Goal: Task Accomplishment & Management: Complete application form

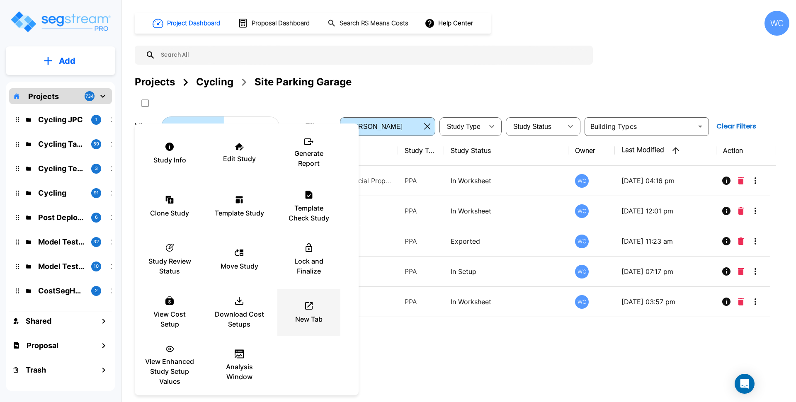
click at [310, 314] on p "New Tab" at bounding box center [308, 319] width 27 height 10
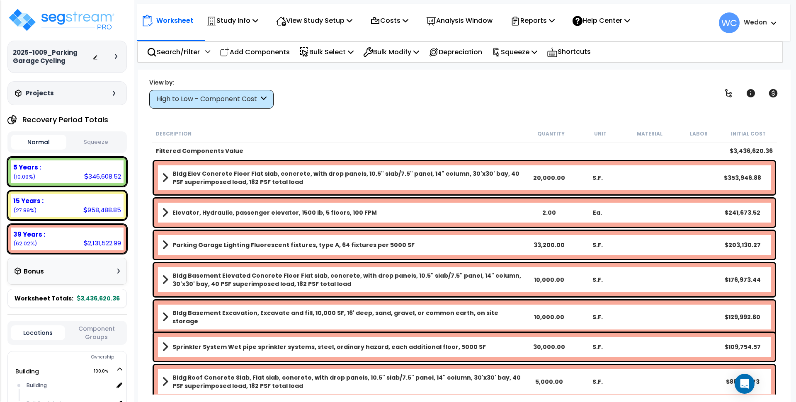
click at [230, 96] on div "High to Low - Component Cost" at bounding box center [207, 100] width 102 height 10
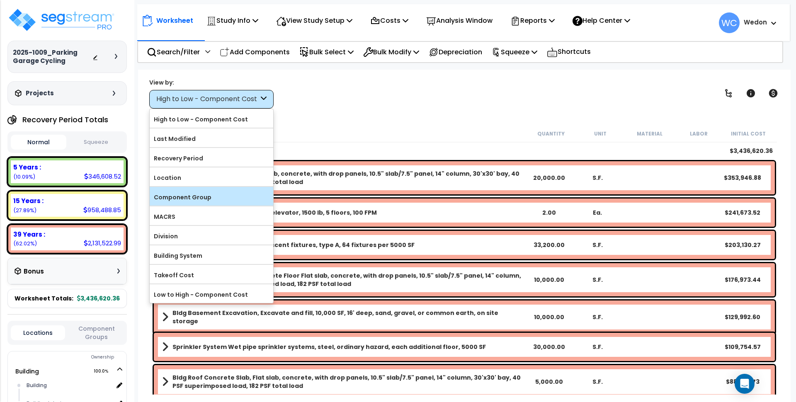
click at [190, 194] on label "Component Group" at bounding box center [212, 197] width 124 height 12
click at [0, 0] on input "Component Group" at bounding box center [0, 0] width 0 height 0
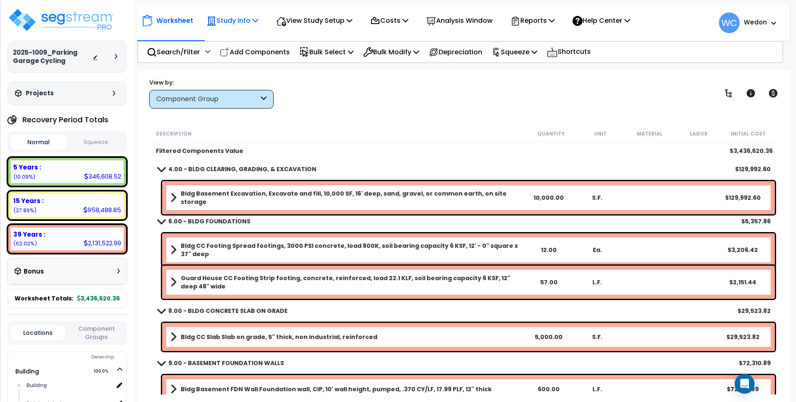
click at [234, 19] on p "Study Info" at bounding box center [232, 20] width 52 height 11
click at [393, 95] on div "View by: Component Group High to Low - Component Cost" at bounding box center [464, 93] width 636 height 31
click at [329, 19] on p "View Study Setup" at bounding box center [314, 20] width 76 height 11
click at [314, 55] on link "View Questionnaire" at bounding box center [313, 57] width 82 height 17
click at [172, 51] on p "Search/Filter" at bounding box center [173, 51] width 53 height 11
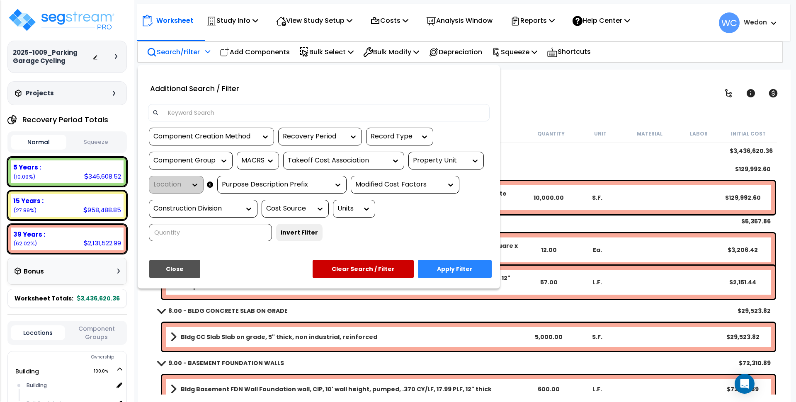
click at [248, 114] on input at bounding box center [324, 113] width 322 height 12
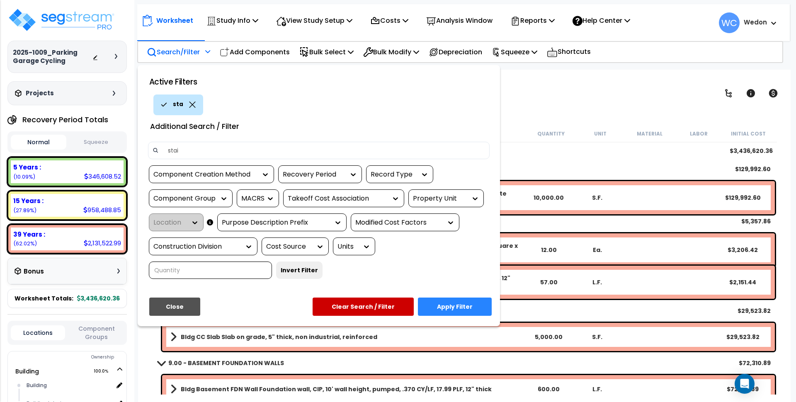
type input "stair"
click at [456, 302] on button "Apply Filter" at bounding box center [455, 307] width 74 height 18
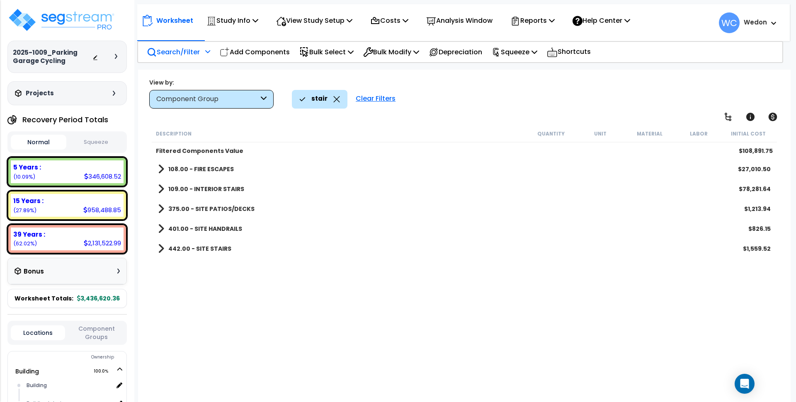
click at [175, 188] on b "109.00 - INTERIOR STAIRS" at bounding box center [206, 189] width 76 height 8
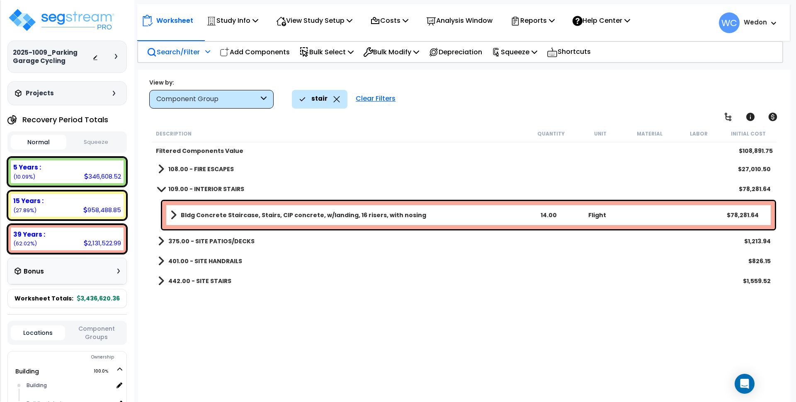
click at [191, 213] on b "Bldg Concrete Staircase, Stairs, CIP concrete, w/landing, 16 risers, with nosing" at bounding box center [303, 215] width 245 height 8
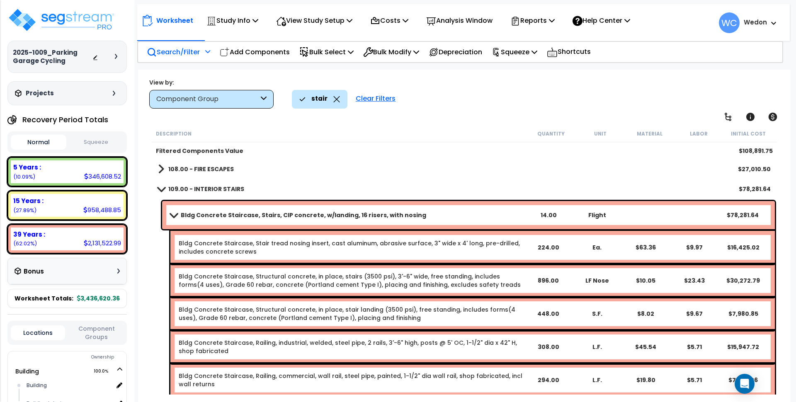
click at [300, 213] on b "Bldg Concrete Staircase, Stairs, CIP concrete, w/landing, 16 risers, with nosing" at bounding box center [303, 215] width 245 height 8
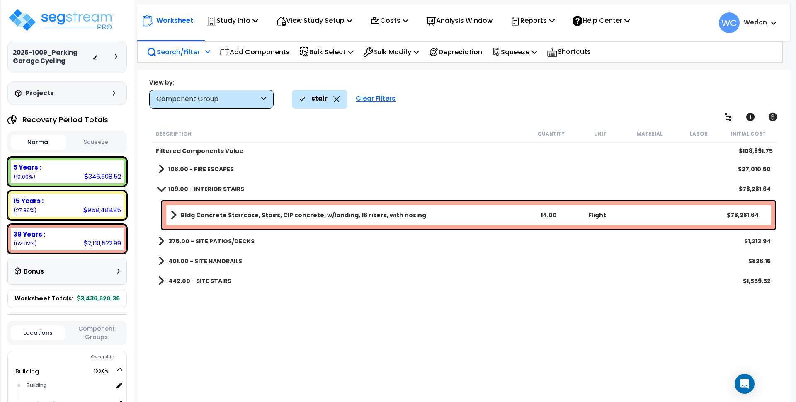
click at [190, 214] on b "Bldg Concrete Staircase, Stairs, CIP concrete, w/landing, 16 risers, with nosing" at bounding box center [303, 215] width 245 height 8
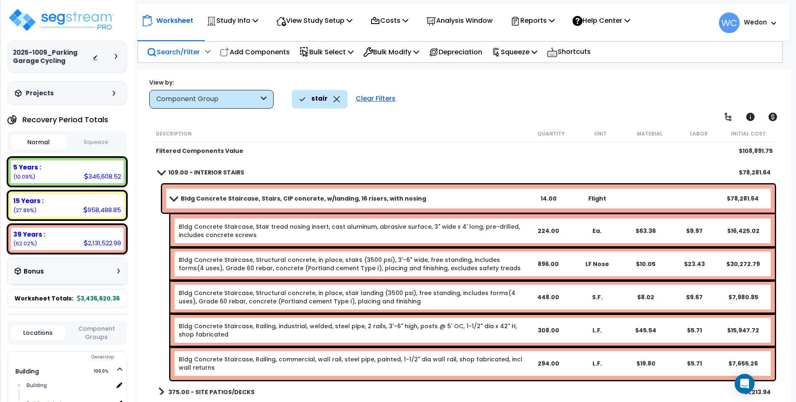
scroll to position [18, 0]
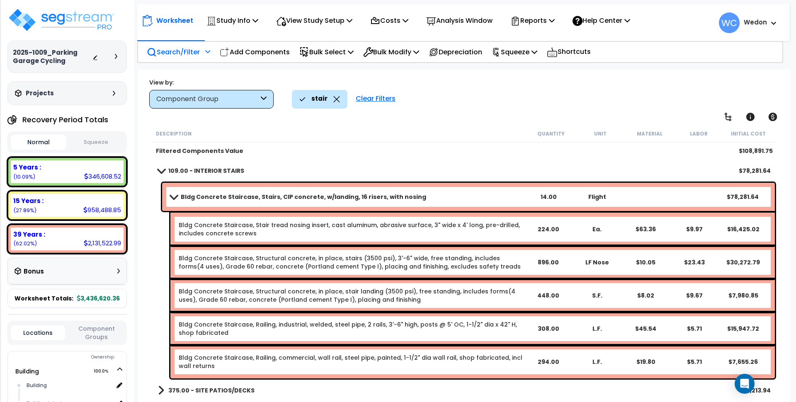
click at [323, 193] on b "Bldg Concrete Staircase, Stairs, CIP concrete, w/landing, 16 risers, with nosing" at bounding box center [303, 197] width 245 height 8
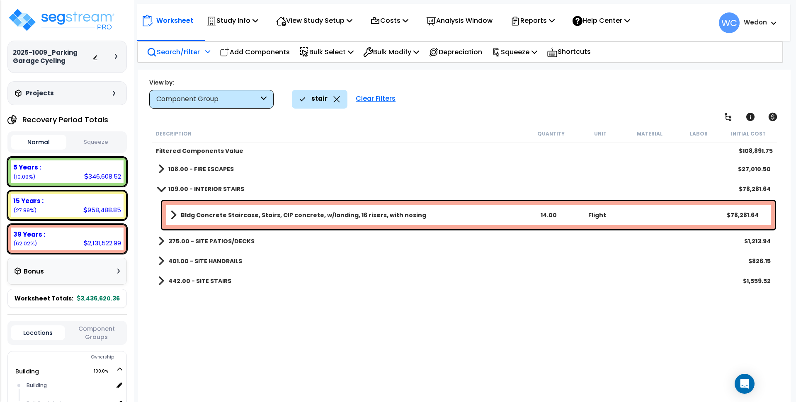
scroll to position [0, 0]
click at [223, 243] on b "375.00 - SITE PATIOS/DECKS" at bounding box center [211, 241] width 86 height 8
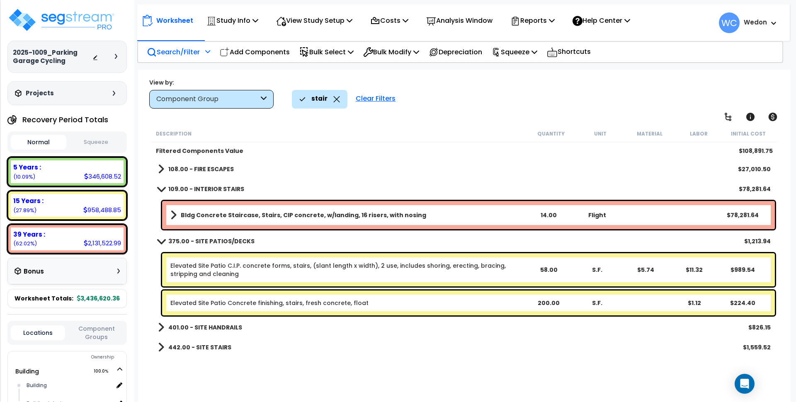
click at [224, 241] on b "375.00 - SITE PATIOS/DECKS" at bounding box center [211, 241] width 86 height 8
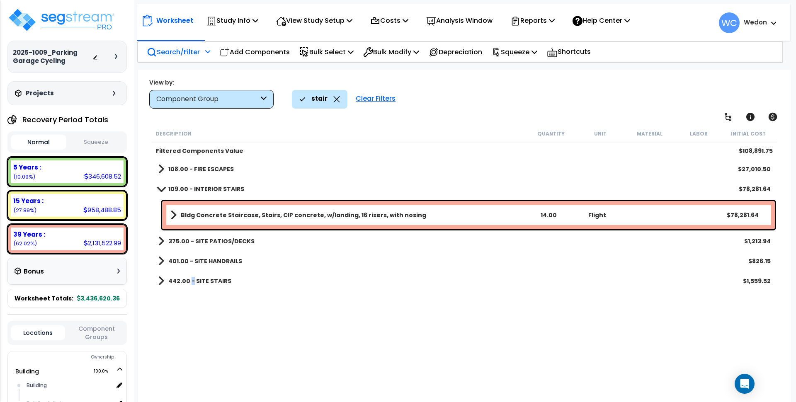
drag, startPoint x: 191, startPoint y: 279, endPoint x: 207, endPoint y: 279, distance: 16.2
click at [192, 279] on b "442.00 - SITE STAIRS" at bounding box center [199, 281] width 63 height 8
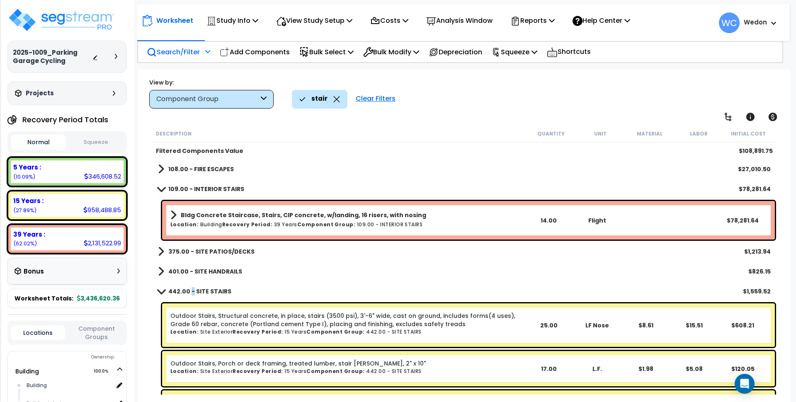
click at [191, 289] on b "442.00 - SITE STAIRS" at bounding box center [199, 291] width 63 height 8
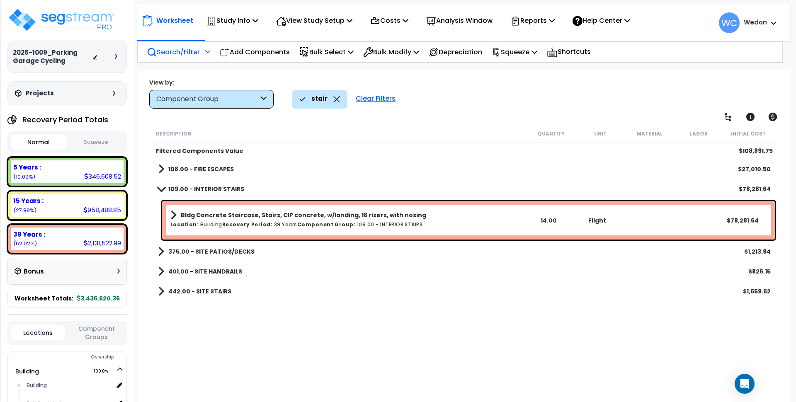
click at [366, 163] on div "108.00 - FIRE ESCAPES $27,010.50" at bounding box center [464, 169] width 621 height 20
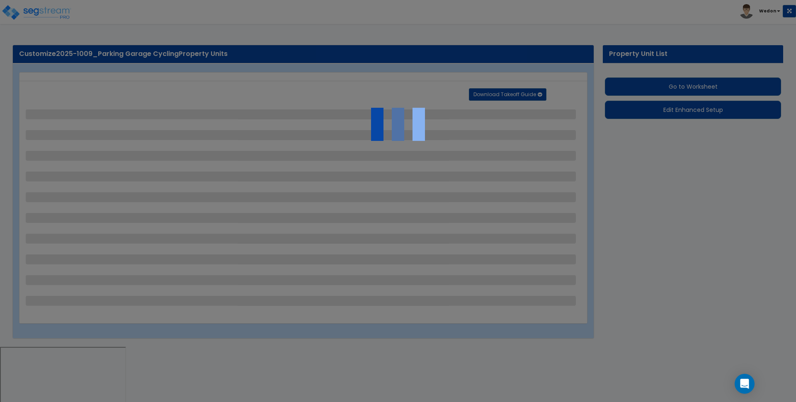
select select "2"
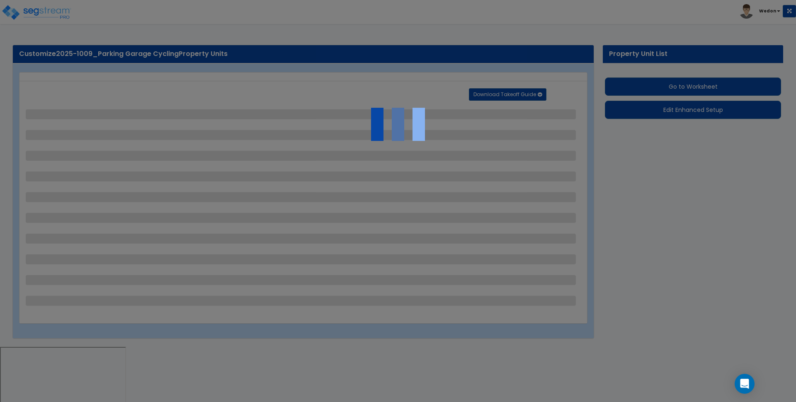
select select "2"
select select "1"
select select "3"
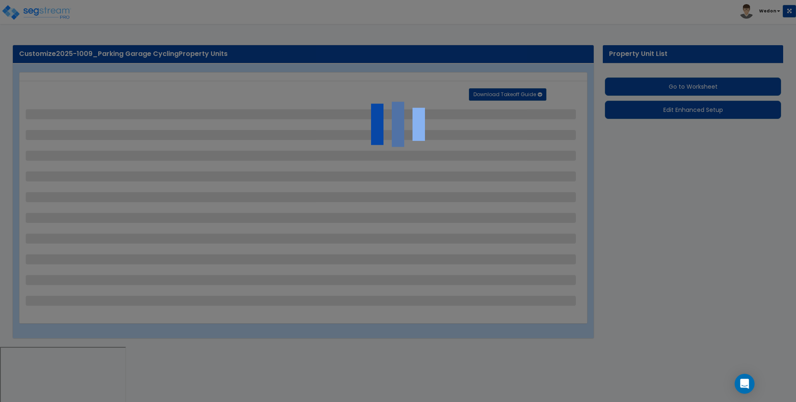
select select "2"
select select "1"
select select "2"
select select "1"
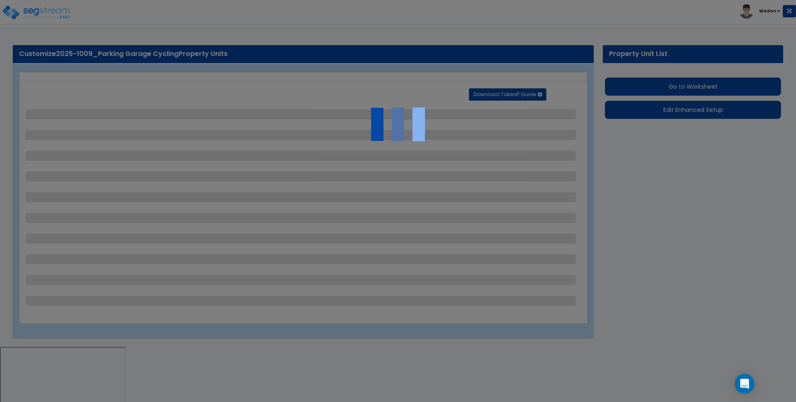
select select "2"
select select "3"
select select "2"
select select "6"
select select "9"
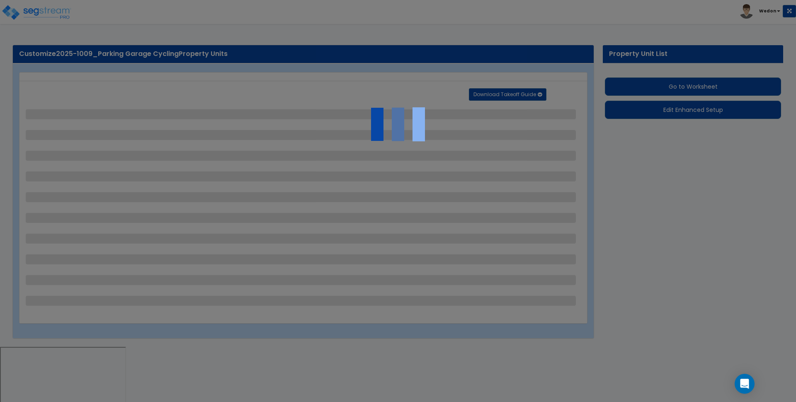
select select "4"
select select "1"
select select "4"
select select "3"
select select "1"
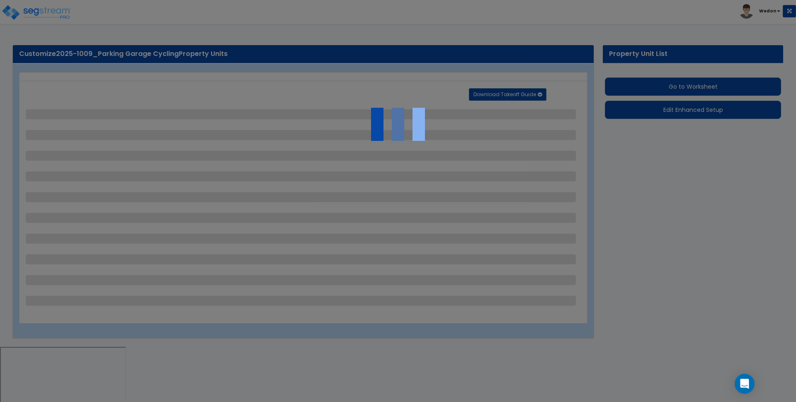
select select "2"
select select "4"
select select "1"
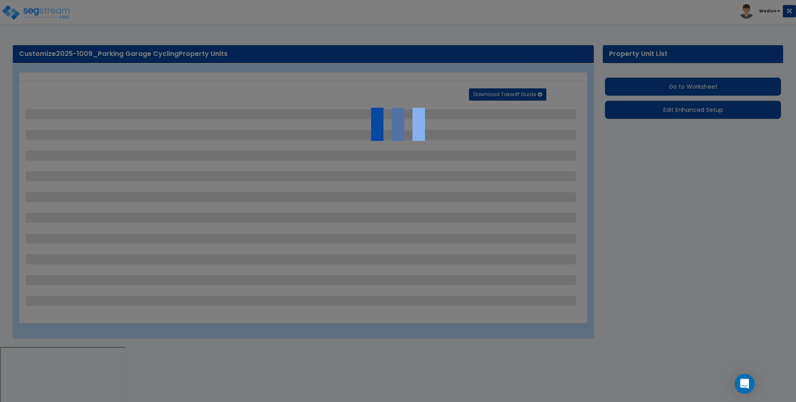
select select "3"
select select "4"
select select "6"
select select "2"
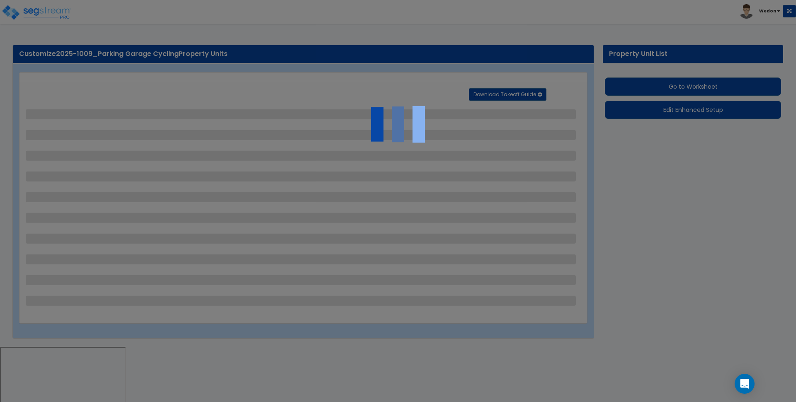
select select "3"
select select "1"
select select "2"
select select "3"
select select "2"
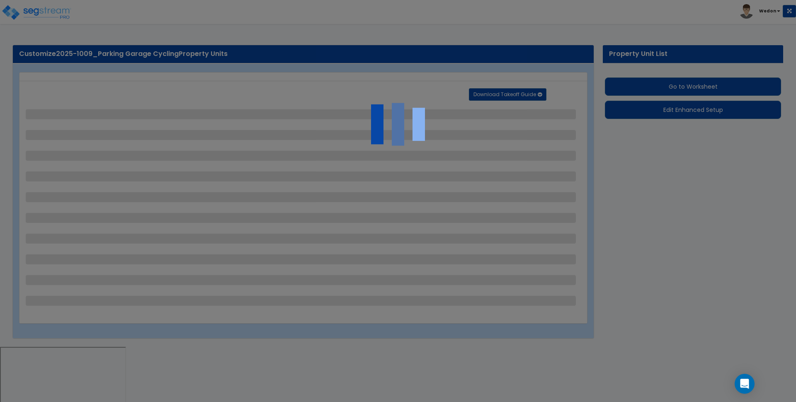
select select "2"
select select "1"
select select "2"
select select "1"
select select "8"
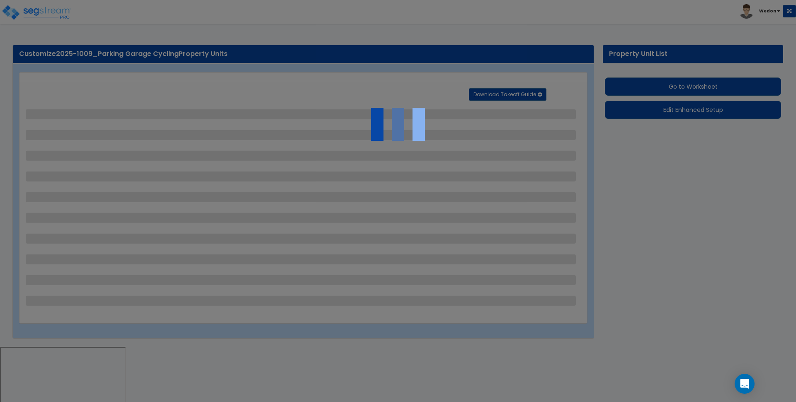
select select "3"
select select "1"
select select "2"
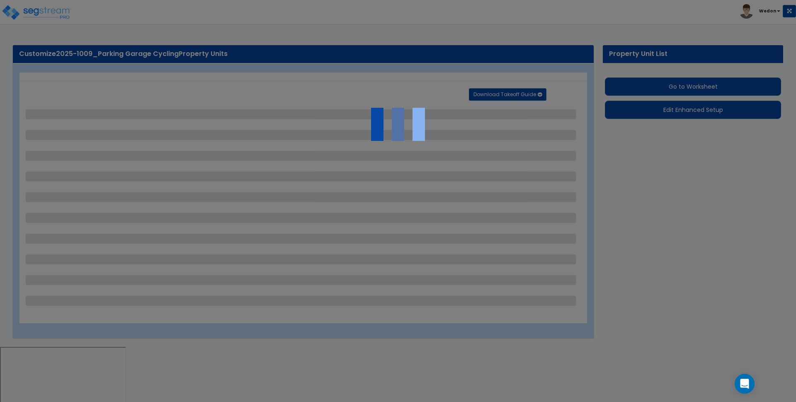
select select "3"
select select "2"
select select "1"
select select "2"
select select "6"
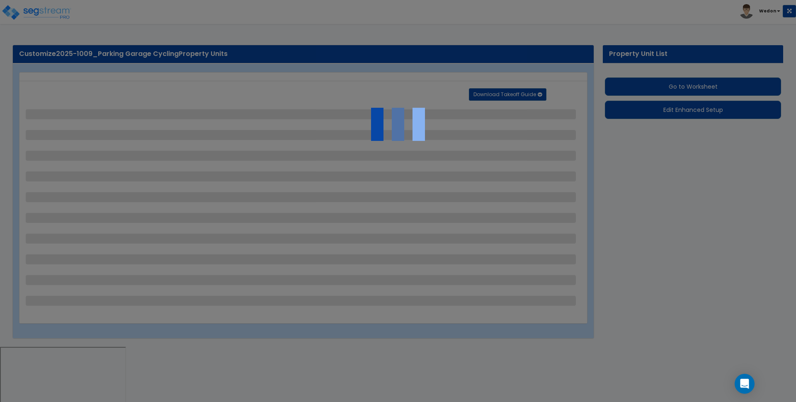
select select "1"
select select "3"
select select "11"
select select "13"
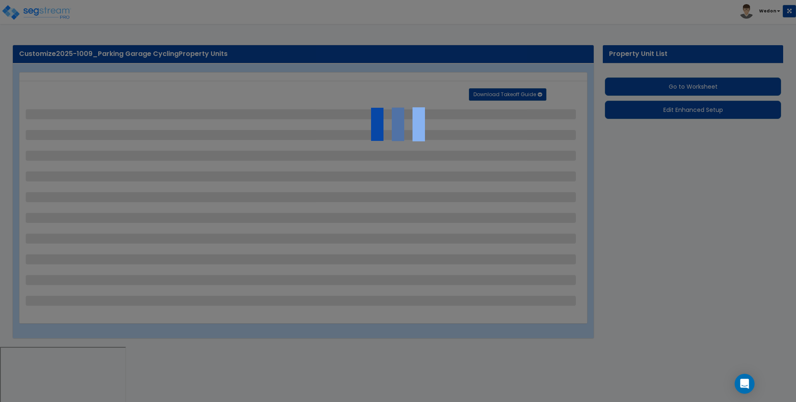
select select "20"
select select "1"
select select "5"
select select "1"
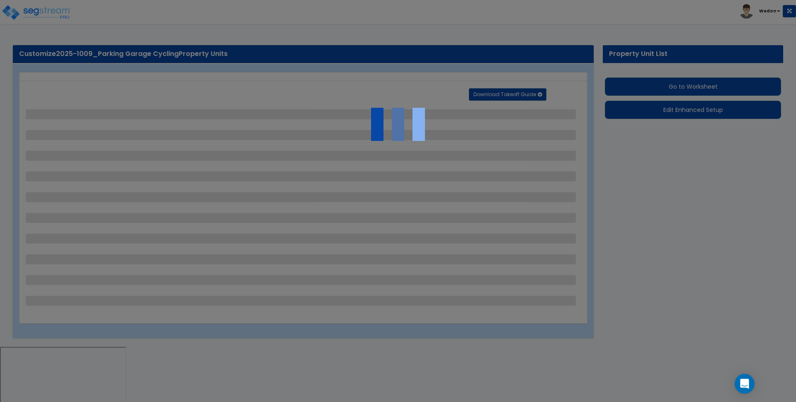
select select "3"
select select "2"
select select "1"
select select "2"
select select "3"
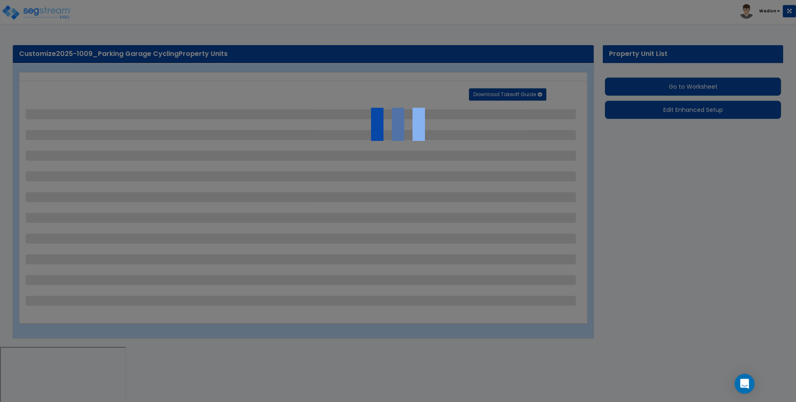
select select "2"
select select "1"
select select "2"
select select "3"
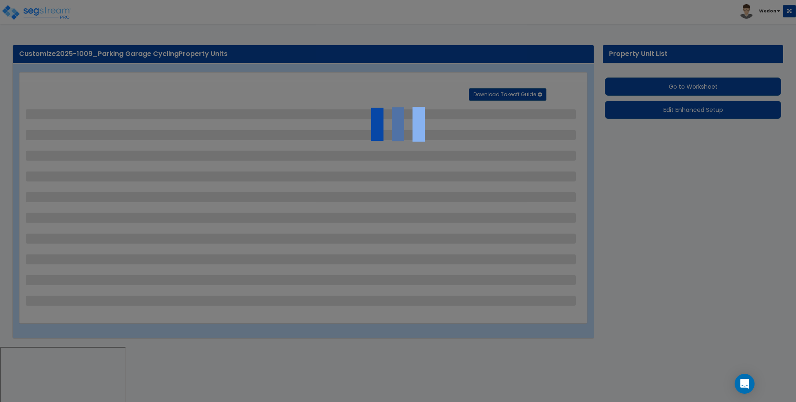
select select "3"
select select "1"
select select "2"
select select "3"
select select "1"
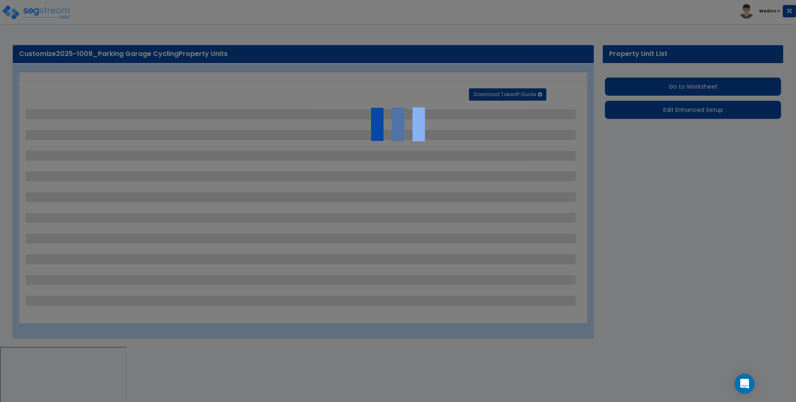
select select "1"
select select "3"
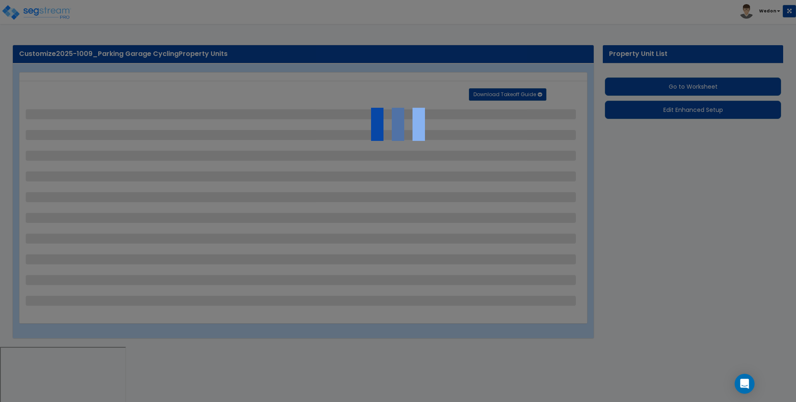
select select "3"
select select "1"
select select "2"
select select "3"
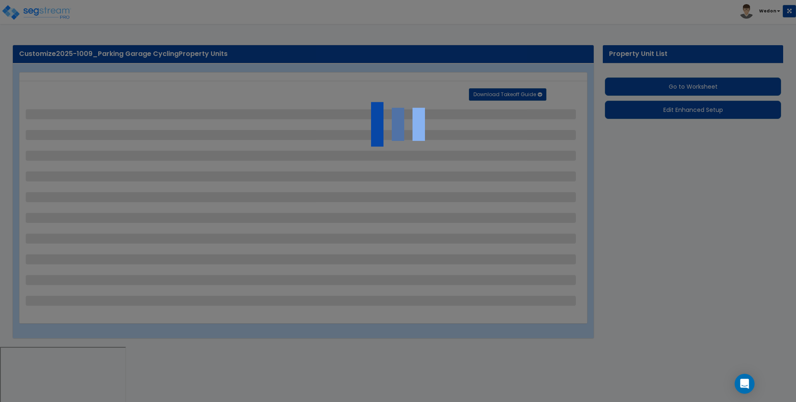
select select "1"
select select "2"
select select "3"
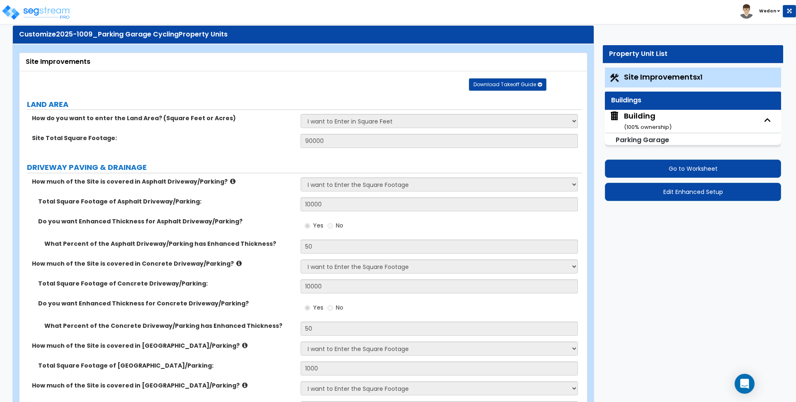
scroll to position [52, 0]
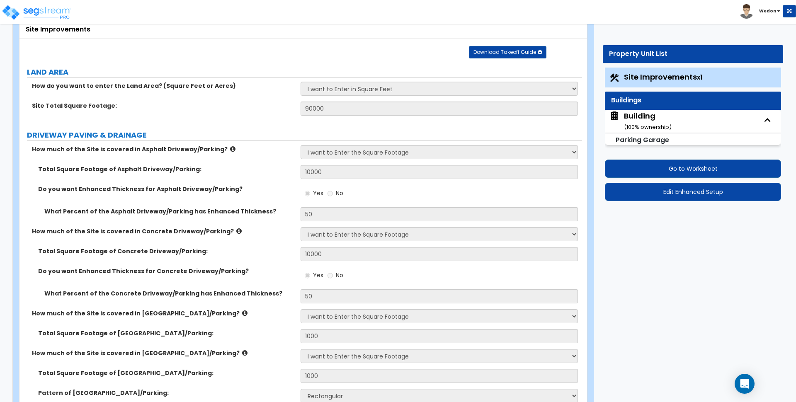
click at [675, 114] on div "Building ( 100 % ownership)" at bounding box center [693, 121] width 176 height 23
click at [636, 116] on div "Building ( 100 % ownership)" at bounding box center [648, 121] width 48 height 21
select select "3"
select select "1"
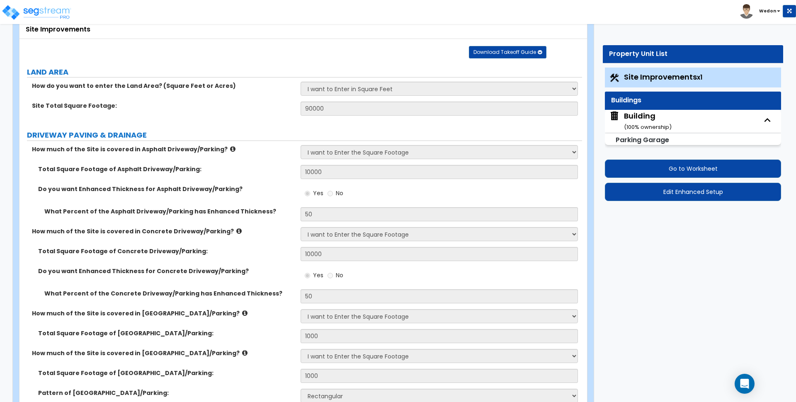
select select "2"
select select "1"
select select "3"
select select "1"
select select "2"
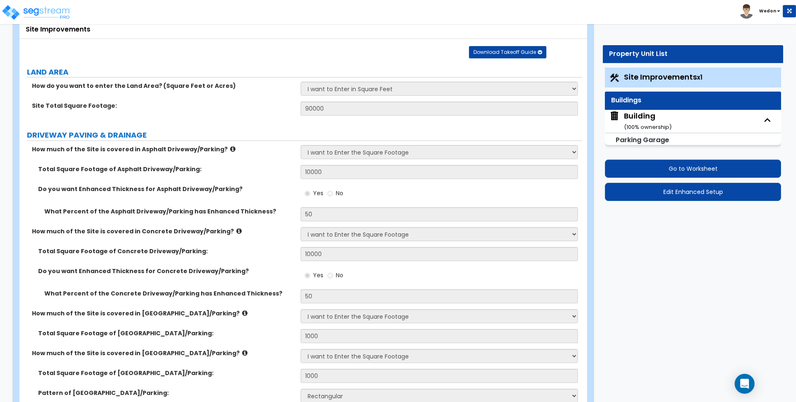
select select "3"
select select "2"
select select "1"
select select "2"
select select "1"
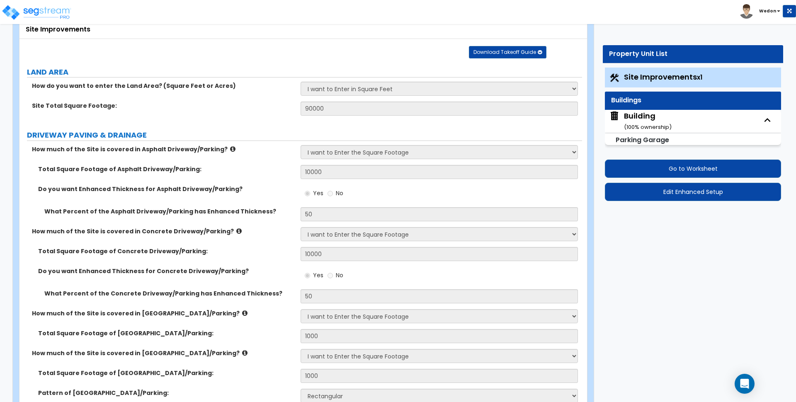
select select "3"
select select "2"
select select "3"
select select "1"
select select "2"
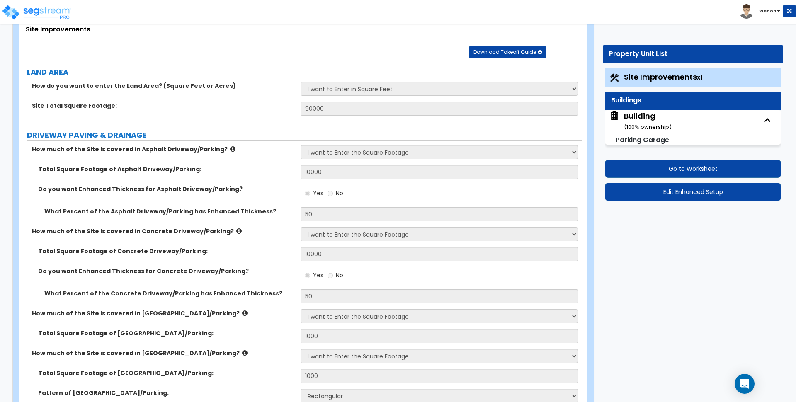
select select "3"
select select "4"
select select "2"
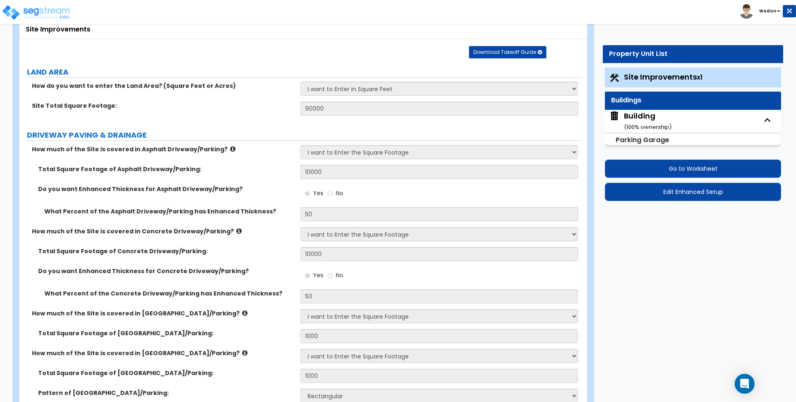
select select "1"
select select "2"
select select "1"
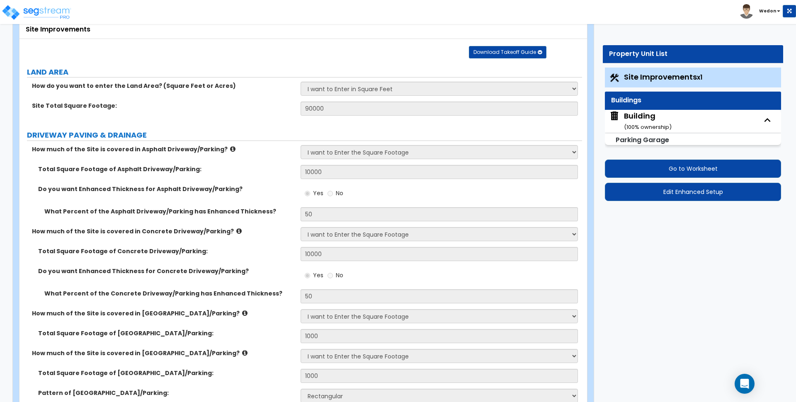
select select "1"
select select "3"
select select "2"
select select "3"
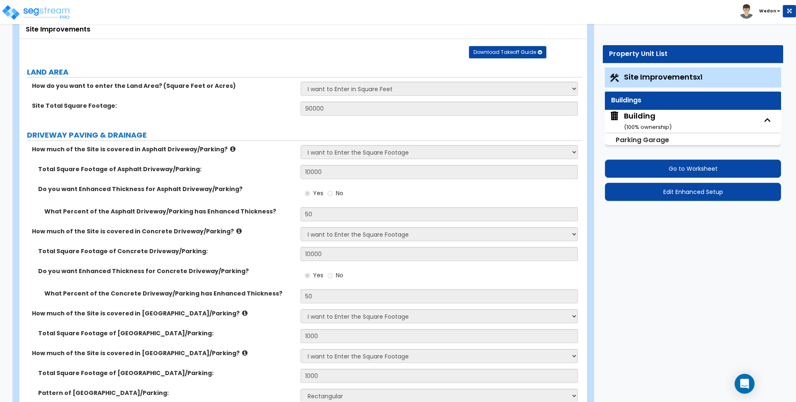
select select "2"
select select "4"
select select "2"
select select "3"
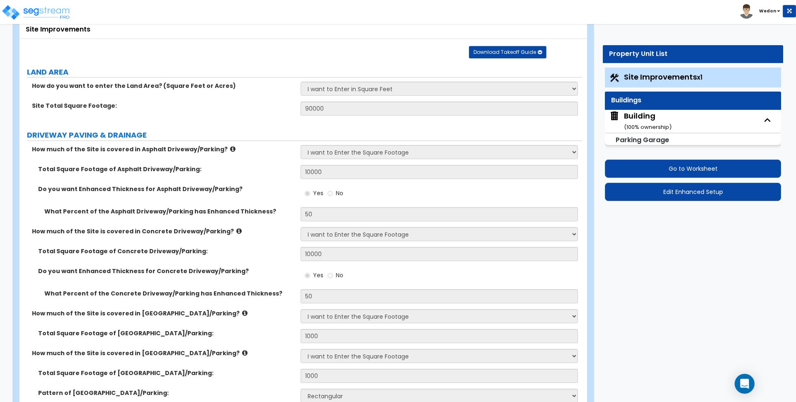
select select "2"
select select "1"
select select "3"
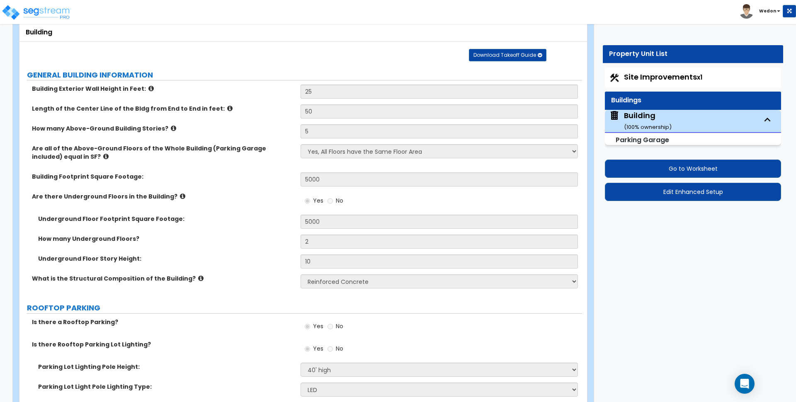
scroll to position [3653, 0]
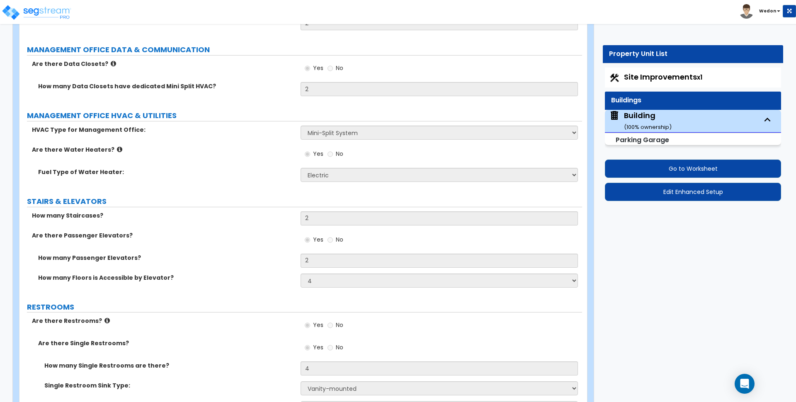
click at [45, 216] on label "How many Staircases?" at bounding box center [163, 215] width 262 height 8
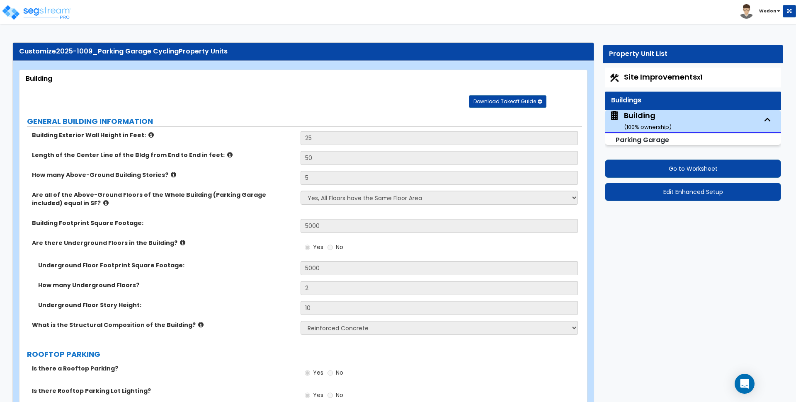
scroll to position [0, 0]
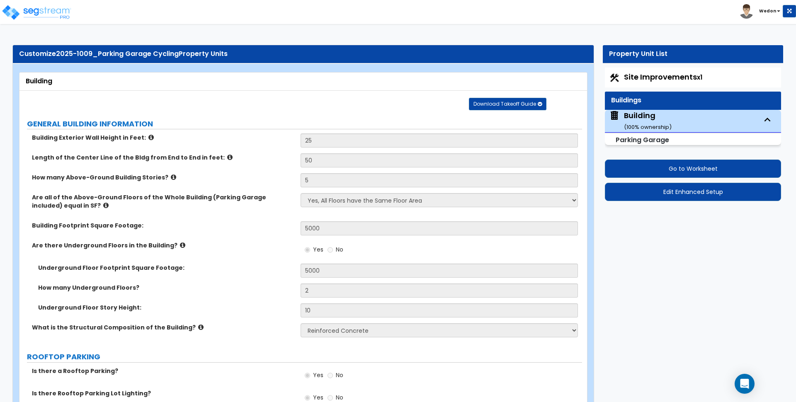
click at [276, 109] on div "Download Takeoff Guide Download for selected property unit Download for the com…" at bounding box center [306, 103] width 561 height 13
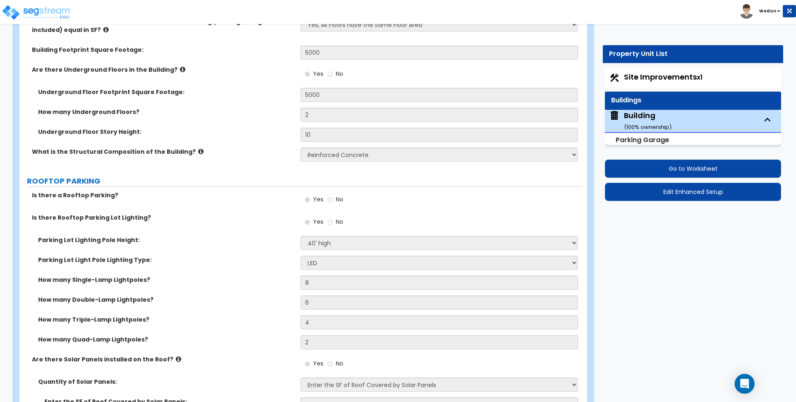
scroll to position [352, 0]
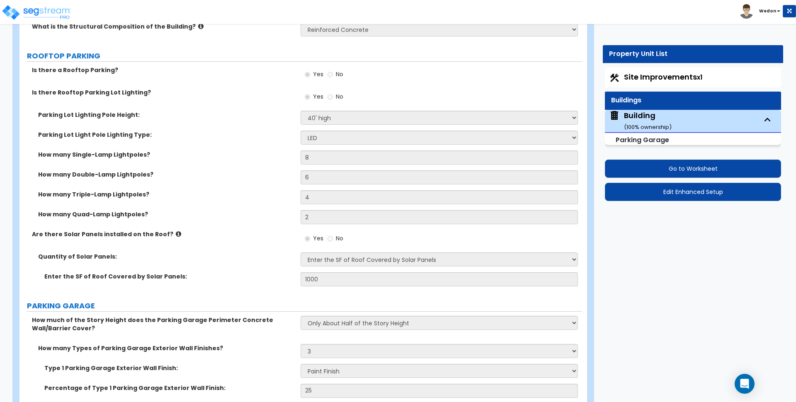
click at [257, 145] on div "Parking Lot Light Pole Lighting Type: Please Choose One LED Metal Halide High P…" at bounding box center [300, 141] width 563 height 20
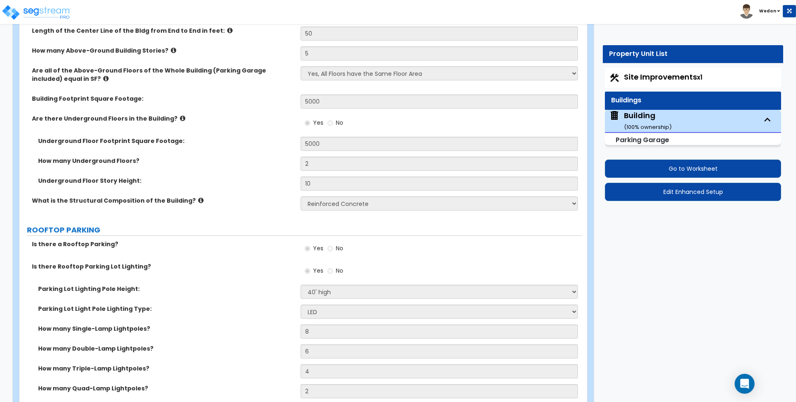
scroll to position [155, 0]
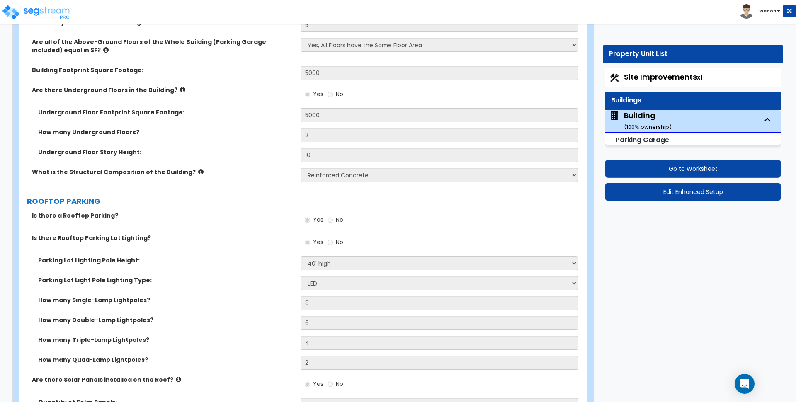
click at [175, 215] on label "Is there a Rooftop Parking?" at bounding box center [163, 215] width 262 height 8
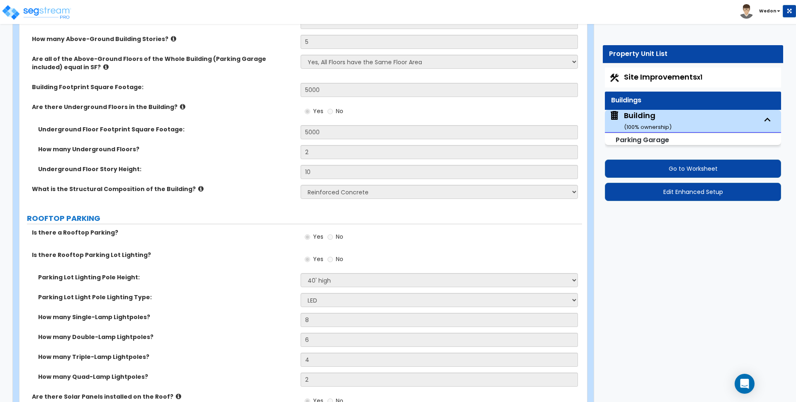
scroll to position [52, 0]
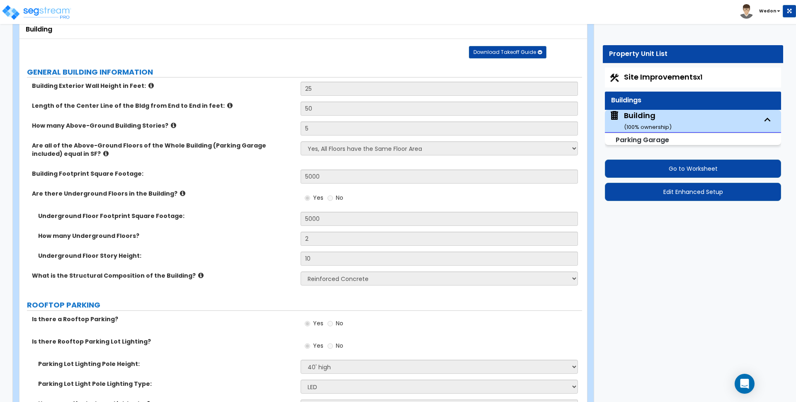
click at [231, 211] on div "Are there Underground Floors in the Building? Yes No" at bounding box center [300, 200] width 563 height 22
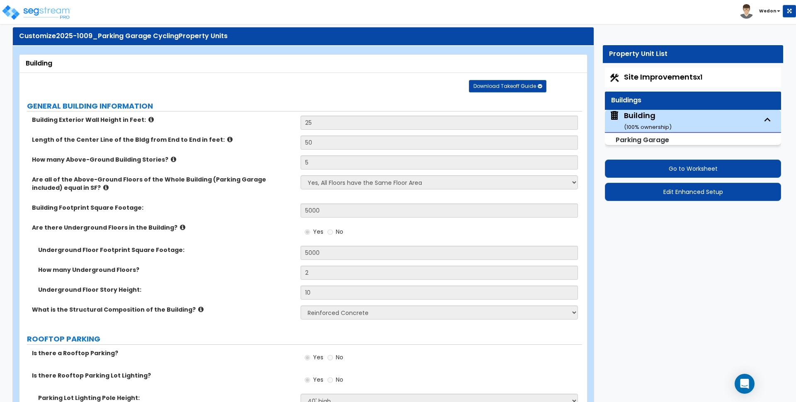
scroll to position [0, 0]
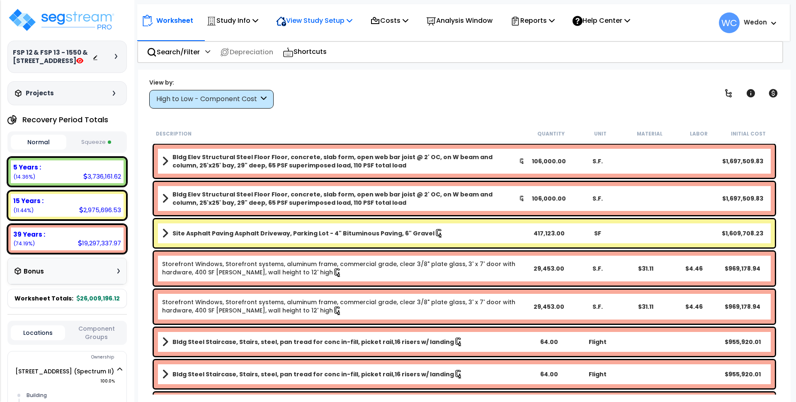
click at [316, 16] on p "View Study Setup" at bounding box center [314, 20] width 76 height 11
click at [331, 17] on p "View Study Setup" at bounding box center [314, 20] width 76 height 11
click at [332, 19] on p "View Study Setup" at bounding box center [314, 20] width 76 height 11
click at [304, 51] on link "View Questionnaire" at bounding box center [313, 57] width 82 height 17
click at [190, 93] on div "High to Low - Component Cost" at bounding box center [211, 99] width 124 height 19
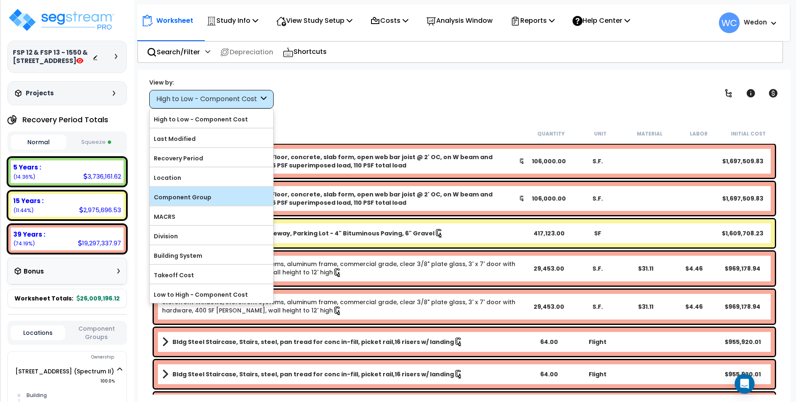
click at [207, 194] on label "Component Group" at bounding box center [212, 197] width 124 height 12
click at [0, 0] on input "Component Group" at bounding box center [0, 0] width 0 height 0
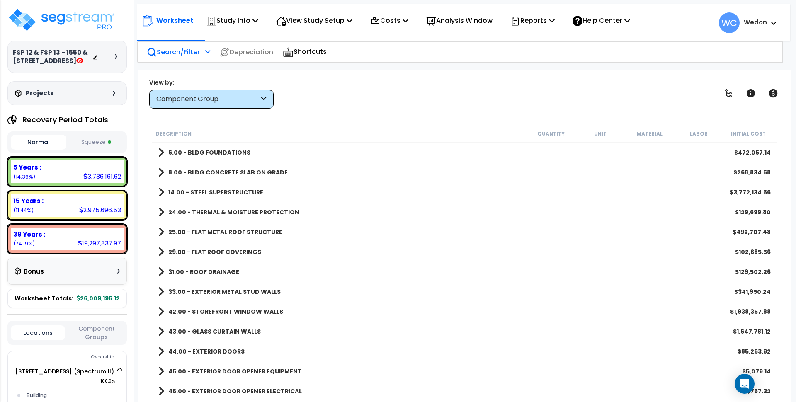
click at [172, 53] on p "Search/Filter" at bounding box center [173, 51] width 53 height 11
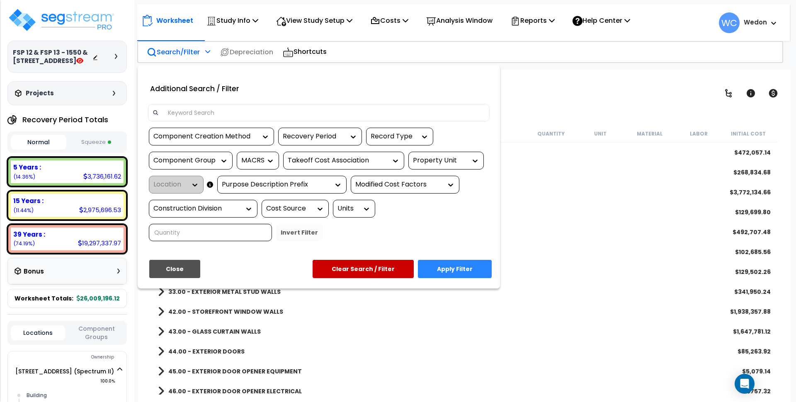
click at [231, 114] on input at bounding box center [324, 113] width 322 height 12
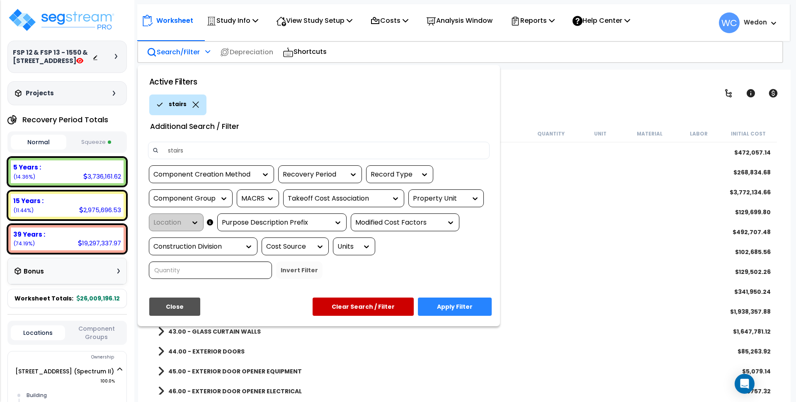
type input "stairs"
click at [458, 307] on button "Apply Filter" at bounding box center [455, 307] width 74 height 18
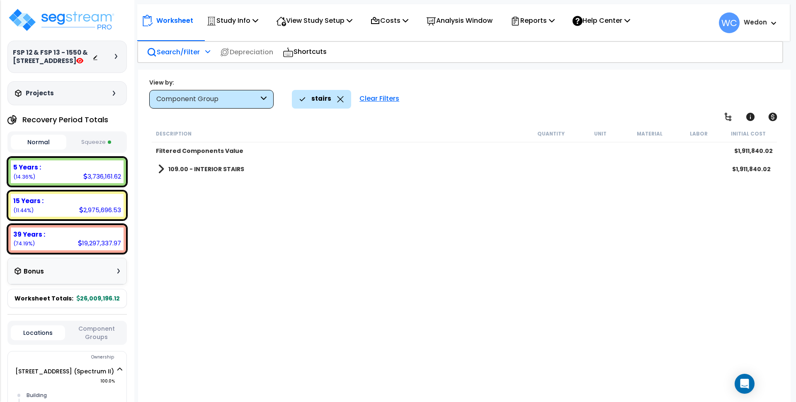
click at [197, 171] on b "109.00 - INTERIOR STAIRS" at bounding box center [206, 169] width 76 height 8
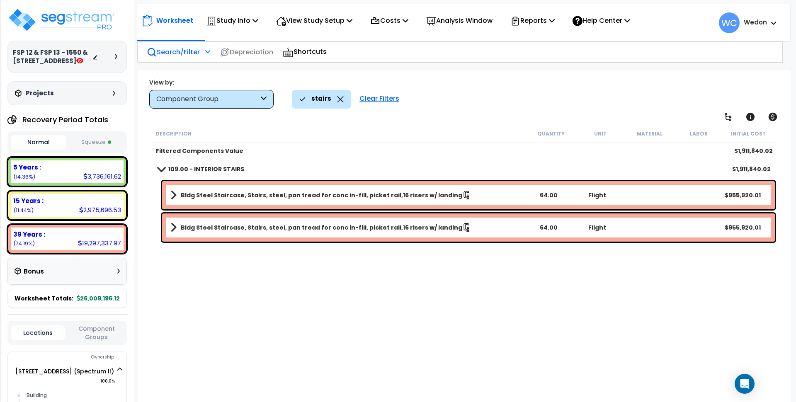
click at [180, 191] on link "Bldg Steel Staircase, Stairs, steel, pan tread for conc in-fill, picket rail,16…" at bounding box center [347, 195] width 354 height 12
click at [173, 194] on span at bounding box center [174, 195] width 12 height 6
click at [303, 132] on div "Description" at bounding box center [341, 133] width 370 height 8
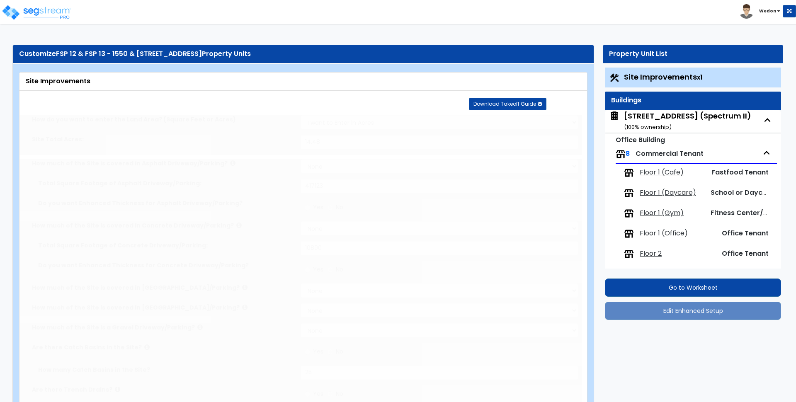
type input "14.48"
select select "2"
type input "417123"
select select "2"
type input "10890"
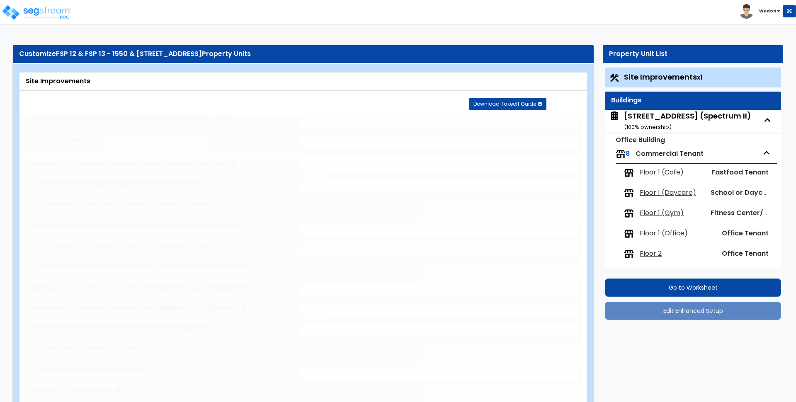
radio input "true"
type input "25"
radio input "true"
select select "2"
select select "1"
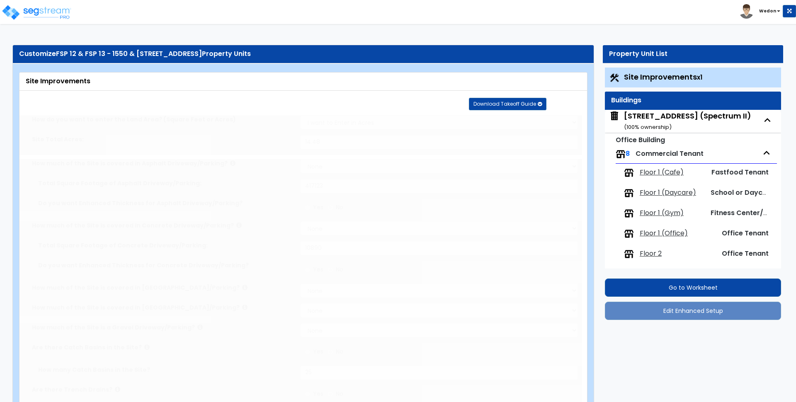
type input "15294"
radio input "true"
select select "2"
select select "1"
type input "8"
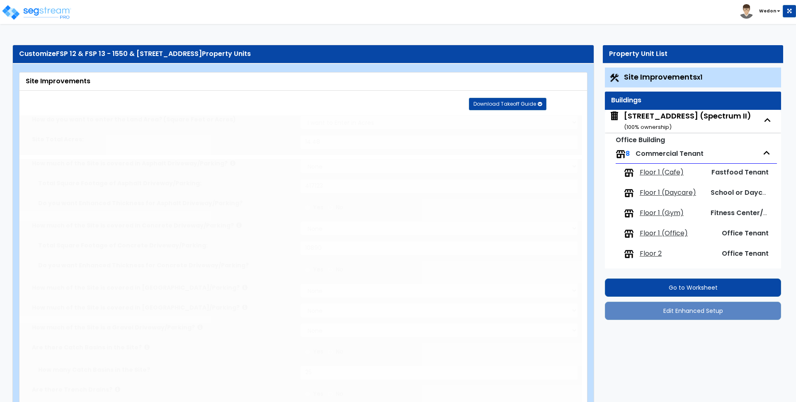
type input "25"
radio input "true"
type input "45"
radio input "true"
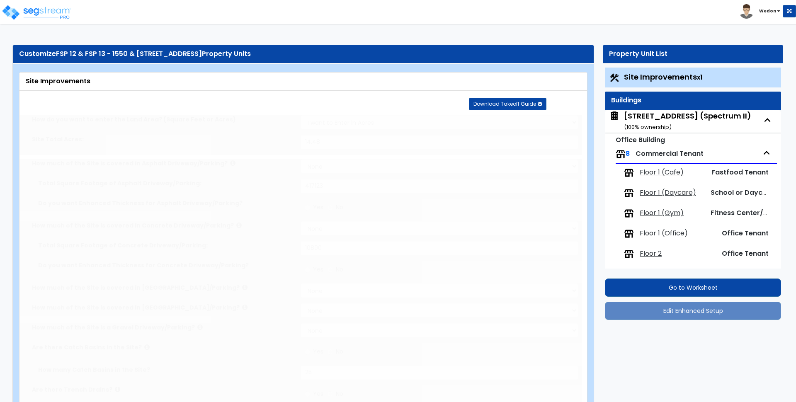
type input "12"
radio input "true"
type input "24"
select select "1"
radio input "true"
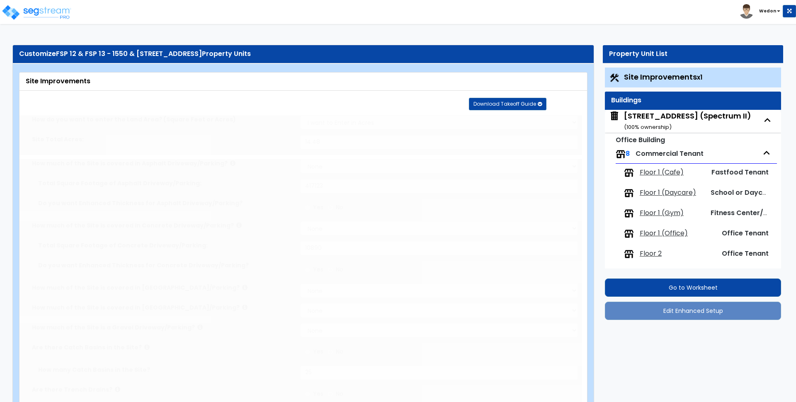
select select "2"
select select "4"
radio input "true"
select select "2"
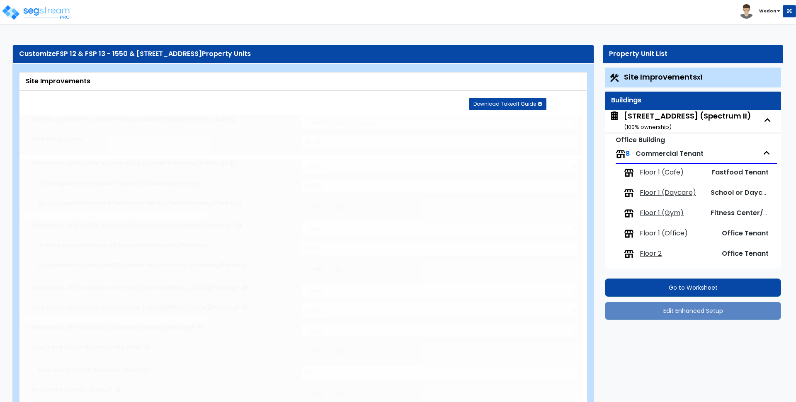
type input "4167"
select select "1"
radio input "true"
select select "1"
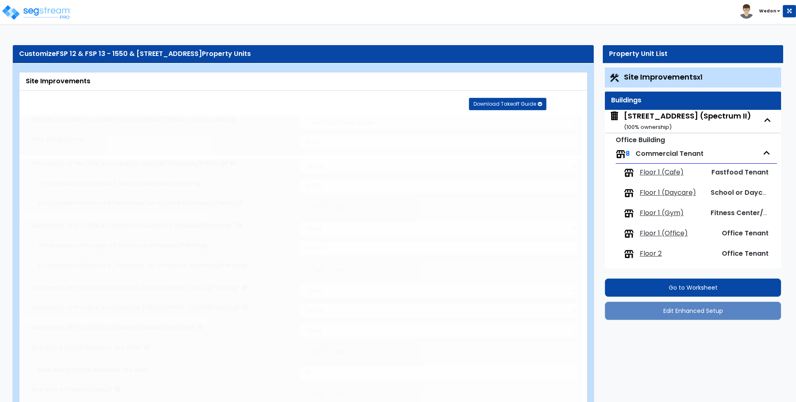
type input "5223"
radio input "true"
type input "20"
radio input "true"
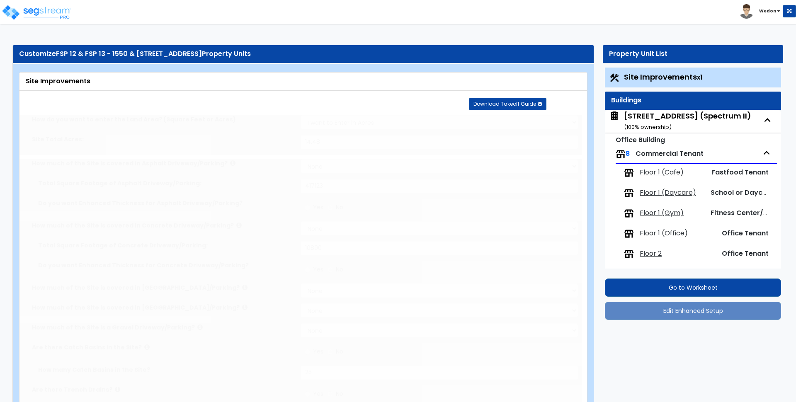
type input "217"
radio input "true"
select select "4"
type input "317"
select select "2"
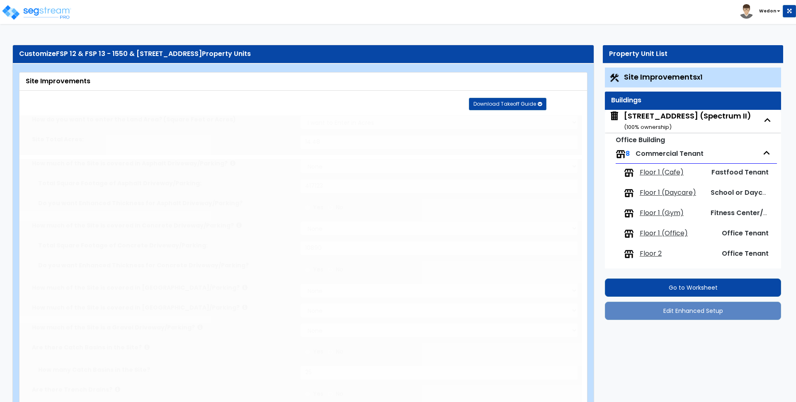
type input "37705"
radio input "true"
select select "2"
type input "37705"
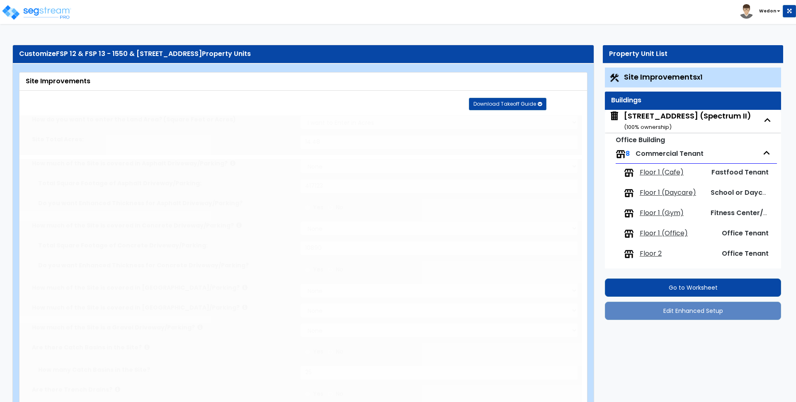
radio input "true"
select select "1"
select select "7"
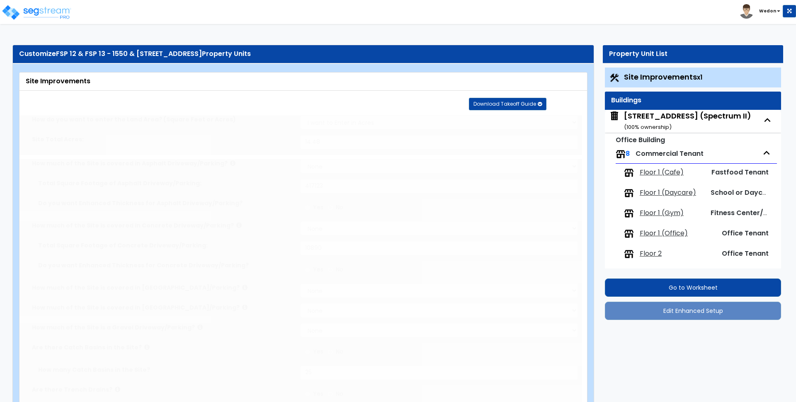
radio input "true"
type input "70743"
radio input "true"
type input "10"
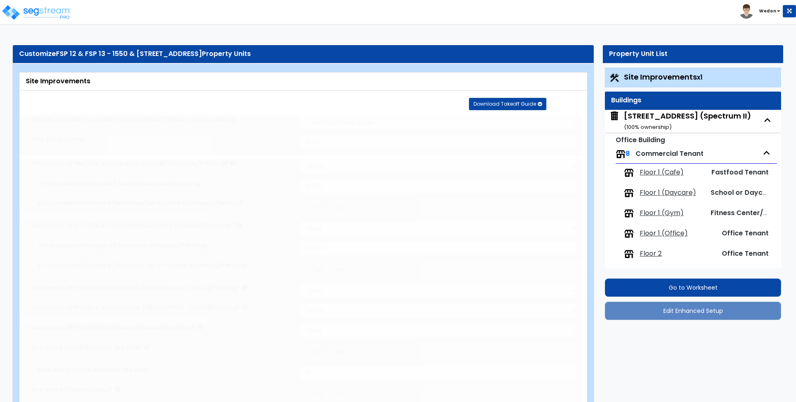
radio input "true"
type input "1"
type input "2000"
type input "3"
select select "2"
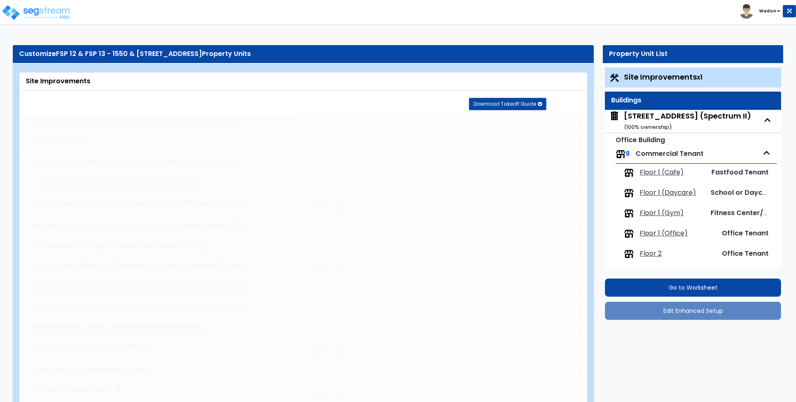
radio input "true"
select select "1"
type input "2"
type input "300"
type input "5"
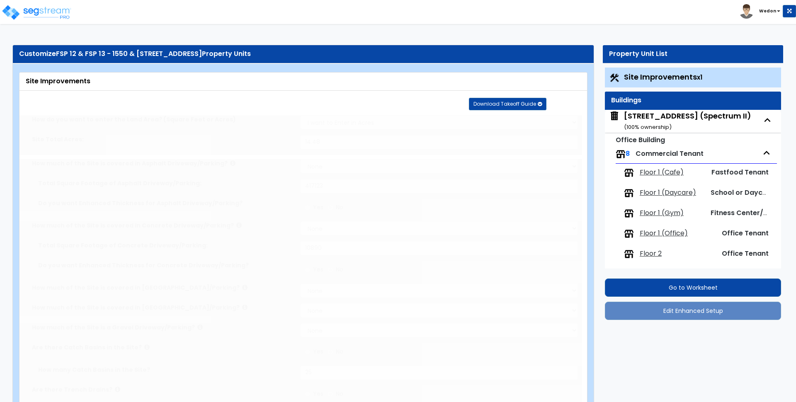
select select "4"
select select "2"
radio input "true"
type input "2"
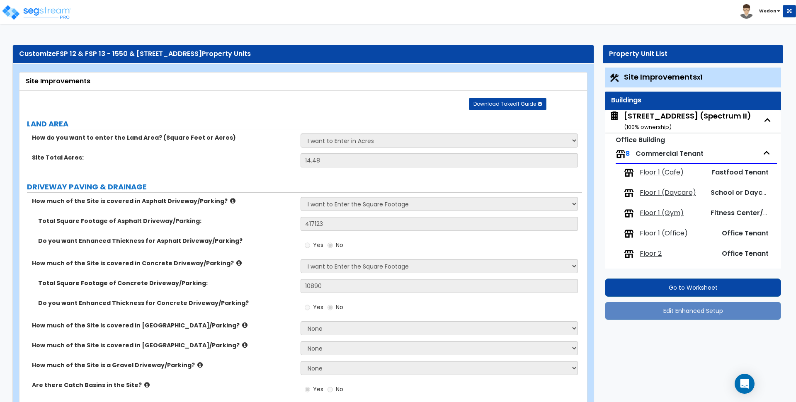
click at [666, 117] on div "1550 W Digital Drive (Spectrum II) ( 100 % ownership)" at bounding box center [687, 121] width 127 height 21
select select "4"
select select "2"
select select "3"
select select "5"
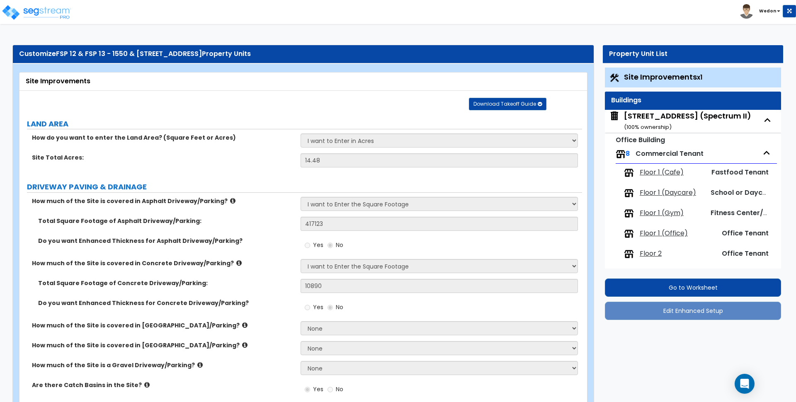
select select "13"
select select "2"
select select "6"
select select "2"
select select "1"
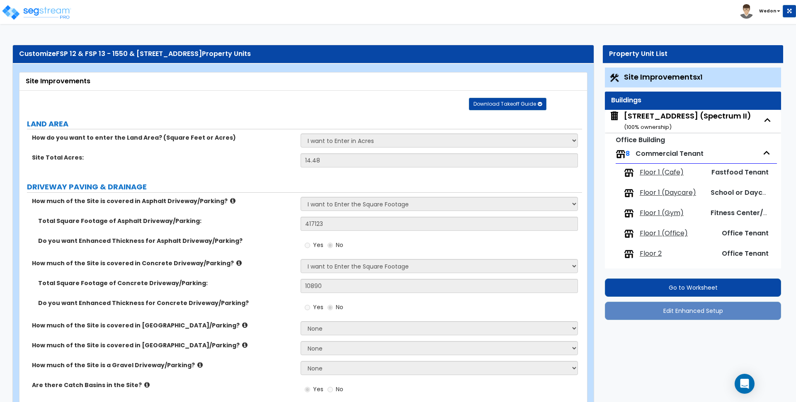
select select "3"
select select "1"
select select "3"
select select "2"
select select "1"
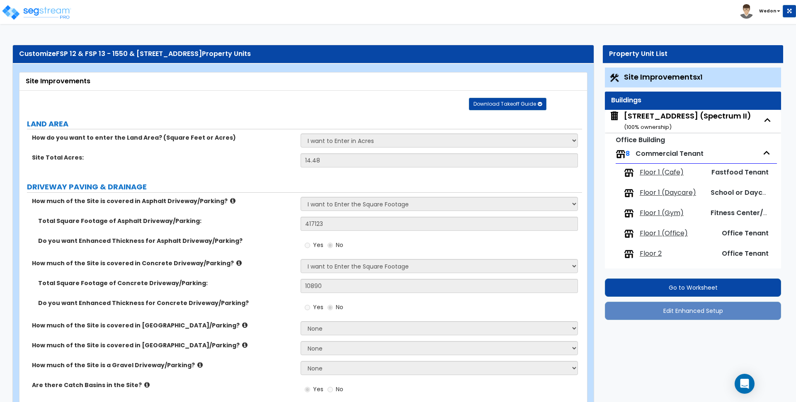
select select "2"
select select "3"
select select "1"
select select "2"
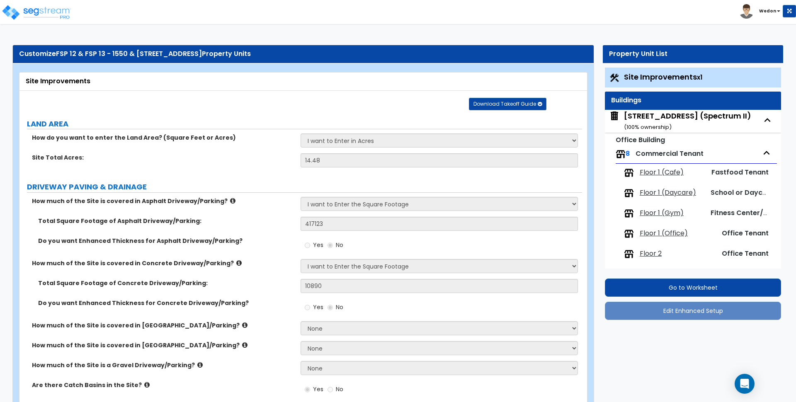
select select "1"
select select "6"
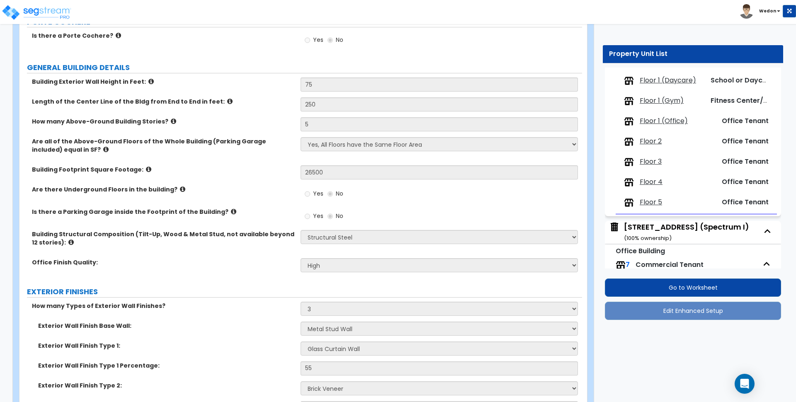
scroll to position [104, 0]
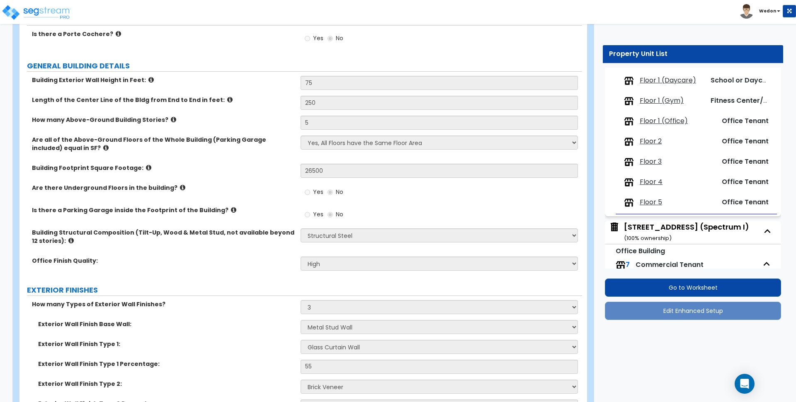
click at [651, 226] on div "1650 W Digital Drive (Spectrum I) ( 100 % ownership)" at bounding box center [686, 232] width 125 height 21
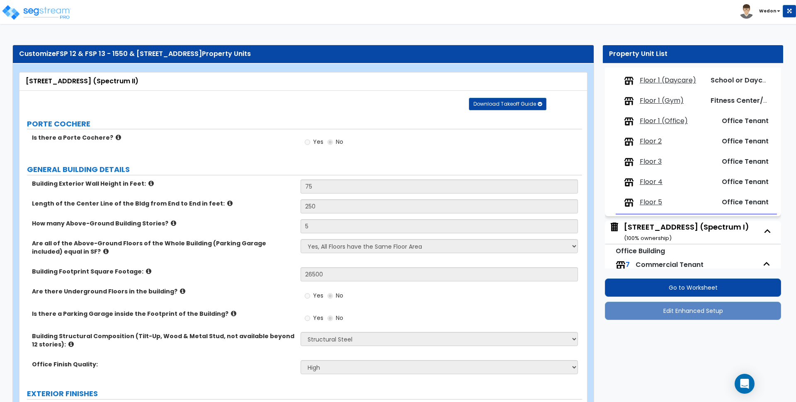
select select "4"
select select "2"
select select "3"
select select "5"
select select "13"
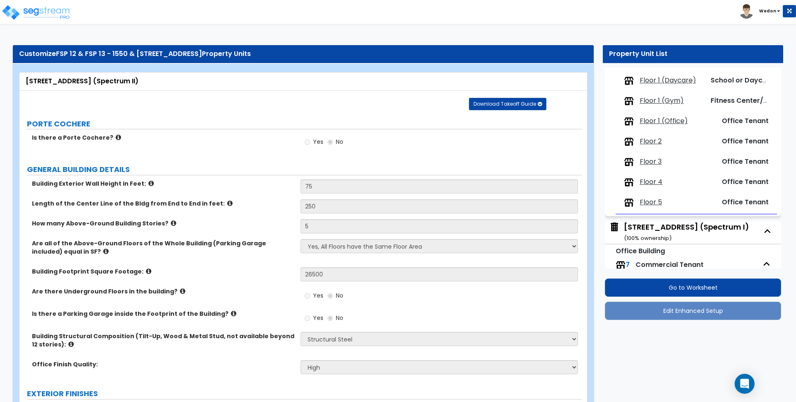
select select "2"
select select "6"
select select "2"
select select "1"
select select "3"
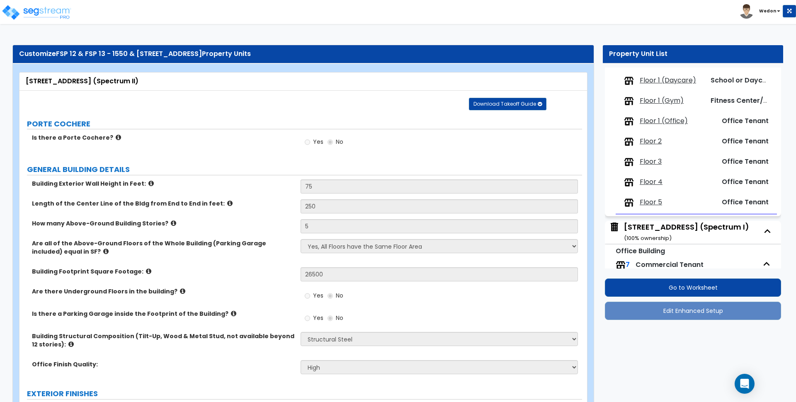
select select "1"
select select "3"
select select "2"
select select "1"
select select "2"
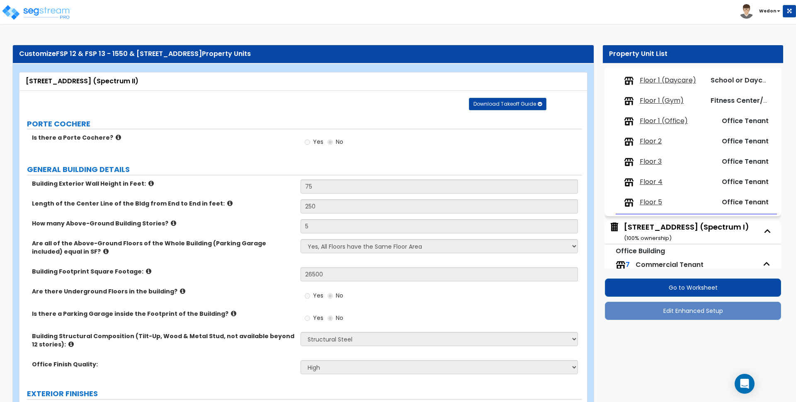
select select "2"
select select "3"
select select "1"
select select "2"
select select "1"
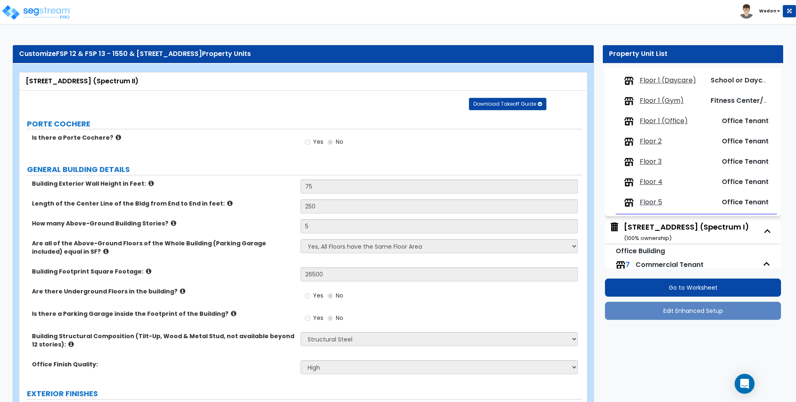
select select "6"
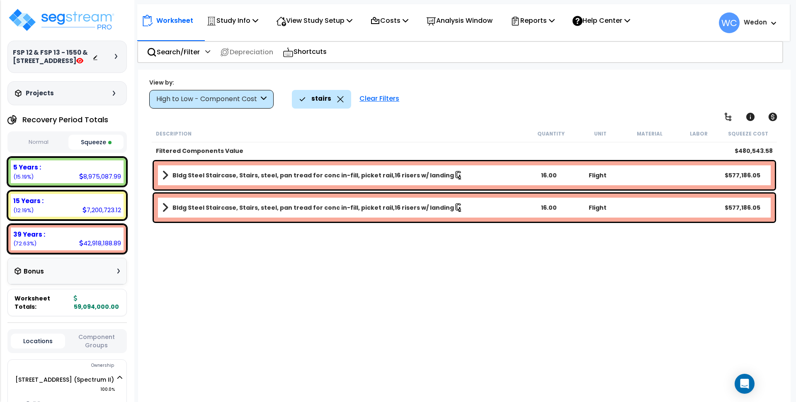
click at [203, 181] on link "Bldg Steel Staircase, Stairs, steel, pan tread for conc in-fill, picket rail,16…" at bounding box center [343, 176] width 363 height 12
click at [199, 199] on div "Bldg Steel Staircase, Stairs, steel, pan tread for conc in-fill, picket rail,16…" at bounding box center [464, 208] width 621 height 28
click at [196, 207] on b "Bldg Steel Staircase, Stairs, steel, pan tread for conc in-fill, picket rail,16…" at bounding box center [313, 208] width 282 height 8
click at [175, 212] on link "Bldg Steel Staircase, Stairs, steel, pan tread for conc in-fill, picket rail,16…" at bounding box center [343, 208] width 363 height 12
click at [171, 173] on link "Bldg Steel Staircase, Stairs, steel, pan tread for conc in-fill, picket rail,16…" at bounding box center [343, 176] width 363 height 12
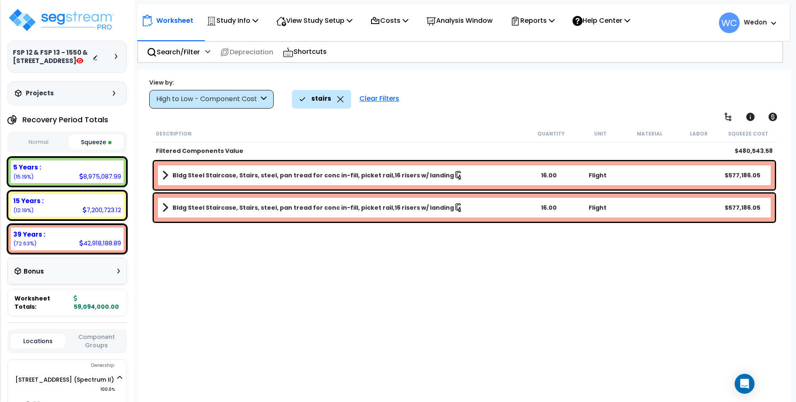
click at [179, 179] on b "Bldg Steel Staircase, Stairs, steel, pan tread for conc in-fill, picket rail,16…" at bounding box center [313, 175] width 282 height 8
click at [338, 97] on icon at bounding box center [340, 99] width 7 height 6
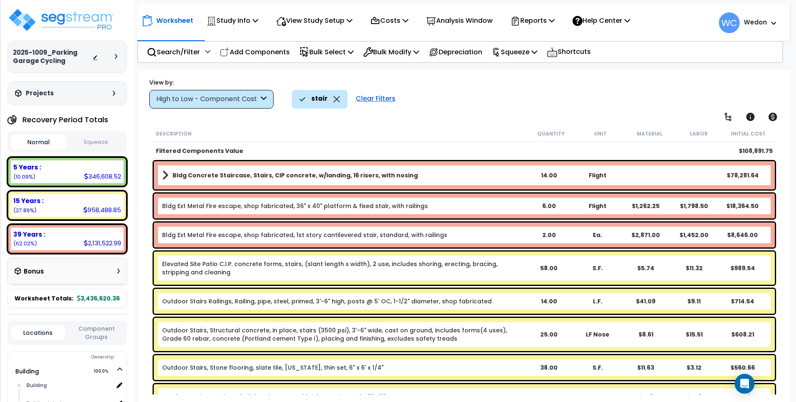
click at [320, 97] on p "stair" at bounding box center [319, 98] width 16 height 11
click at [336, 96] on icon at bounding box center [336, 99] width 7 height 6
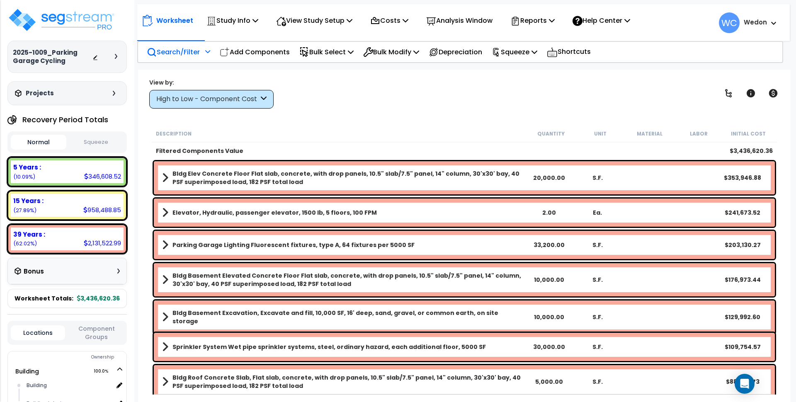
click at [175, 48] on p "Search/Filter" at bounding box center [173, 51] width 53 height 11
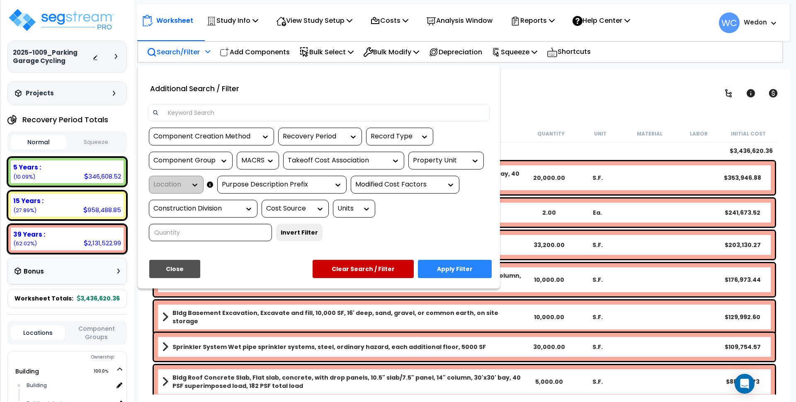
click at [196, 111] on input at bounding box center [324, 113] width 322 height 12
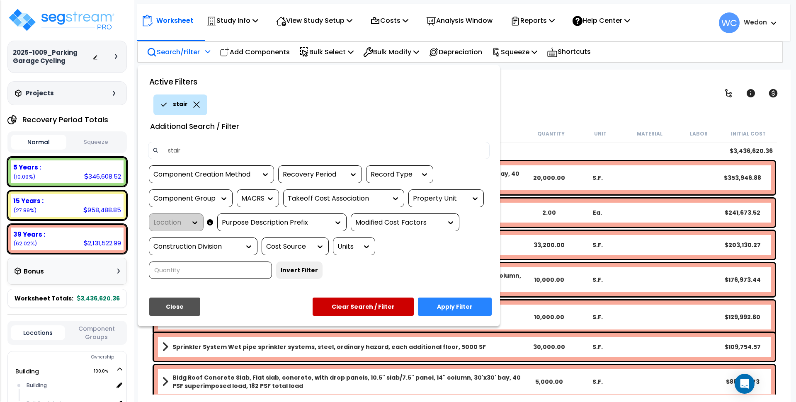
type input "stair"
click at [469, 306] on button "Apply Filter" at bounding box center [455, 307] width 74 height 18
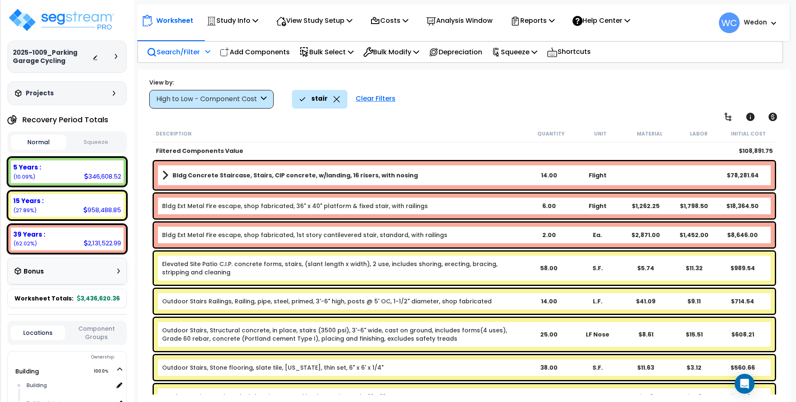
click at [183, 99] on div "High to Low - Component Cost" at bounding box center [207, 100] width 102 height 10
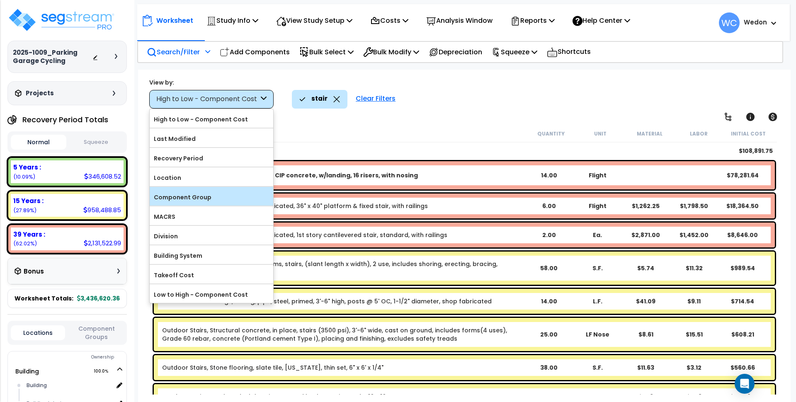
click at [194, 197] on label "Component Group" at bounding box center [212, 197] width 124 height 12
click at [0, 0] on input "Component Group" at bounding box center [0, 0] width 0 height 0
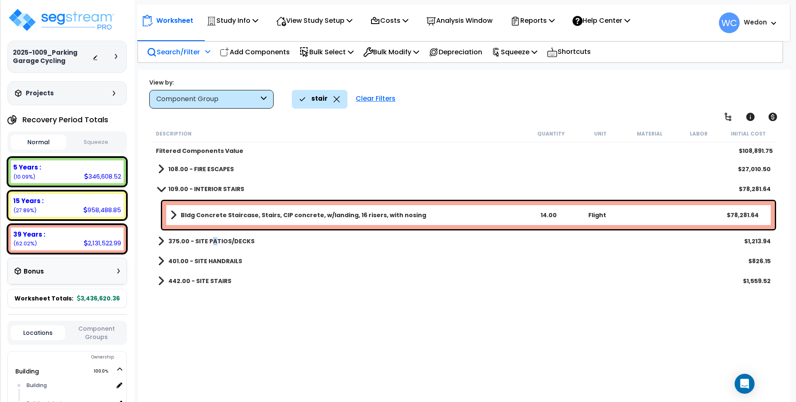
click at [212, 239] on b "375.00 - SITE PATIOS/DECKS" at bounding box center [211, 241] width 86 height 8
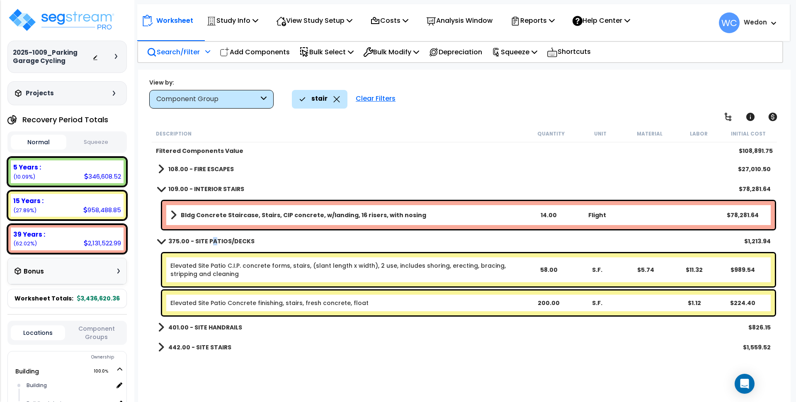
click at [224, 240] on b "375.00 - SITE PATIOS/DECKS" at bounding box center [211, 241] width 86 height 8
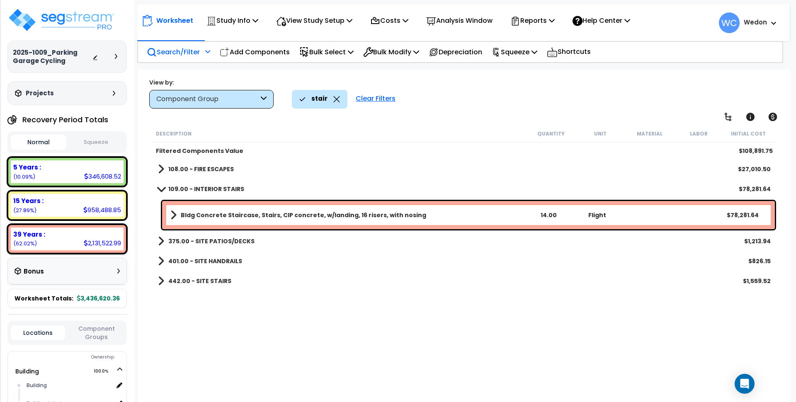
click at [187, 276] on link "442.00 - SITE STAIRS" at bounding box center [194, 281] width 73 height 12
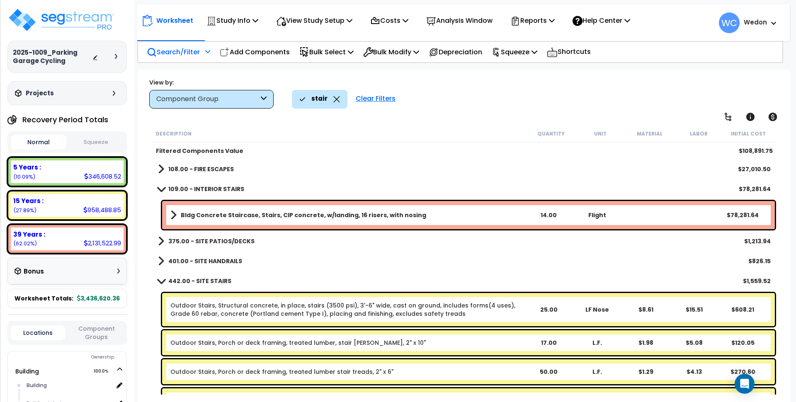
click at [180, 281] on b "442.00 - SITE STAIRS" at bounding box center [199, 281] width 63 height 8
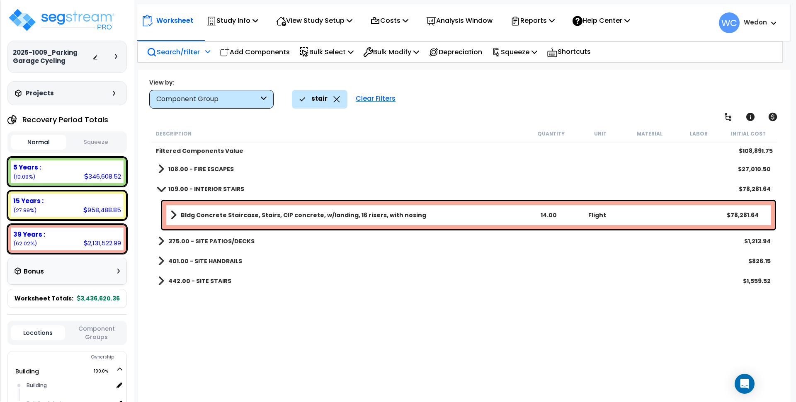
click at [182, 260] on b "401.00 - SITE HANDRAILS" at bounding box center [205, 261] width 74 height 8
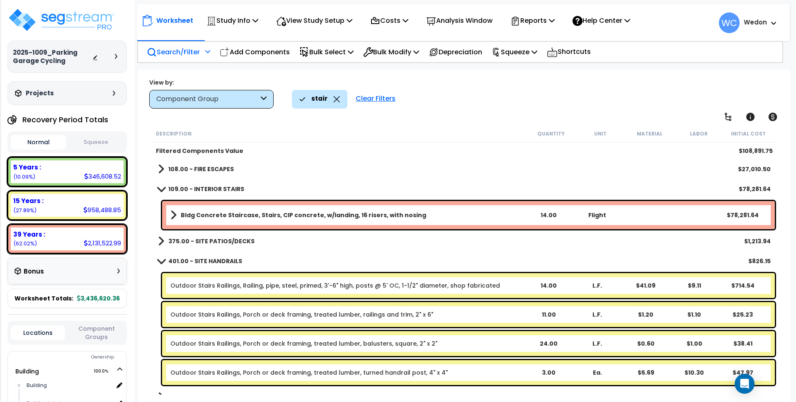
click at [211, 261] on b "401.00 - SITE HANDRAILS" at bounding box center [205, 261] width 74 height 8
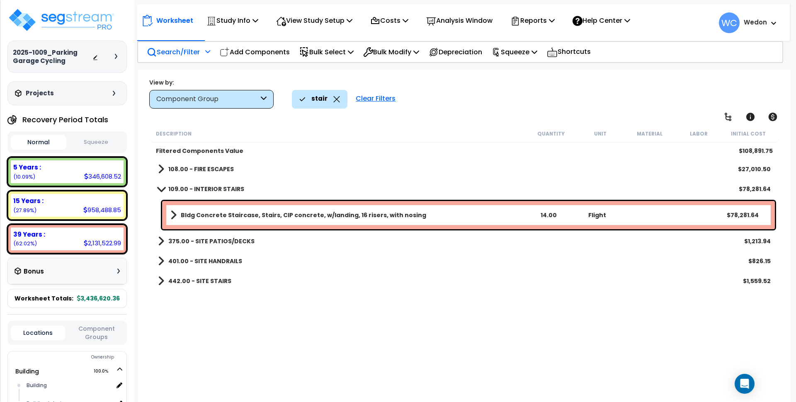
click at [186, 168] on b "108.00 - FIRE ESCAPES" at bounding box center [201, 169] width 66 height 8
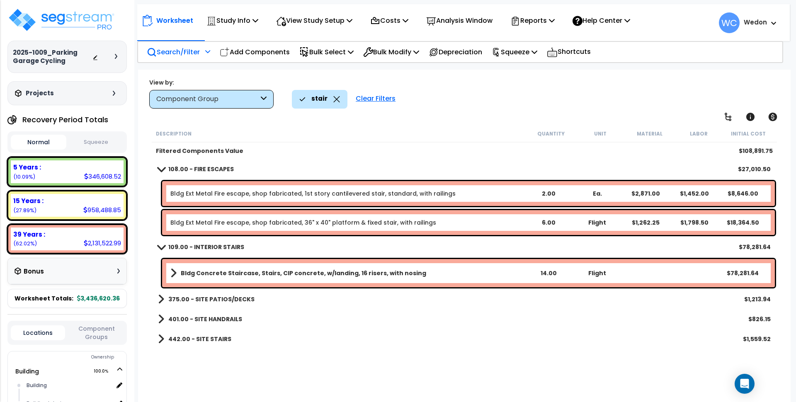
click at [173, 169] on b "108.00 - FIRE ESCAPES" at bounding box center [201, 169] width 66 height 8
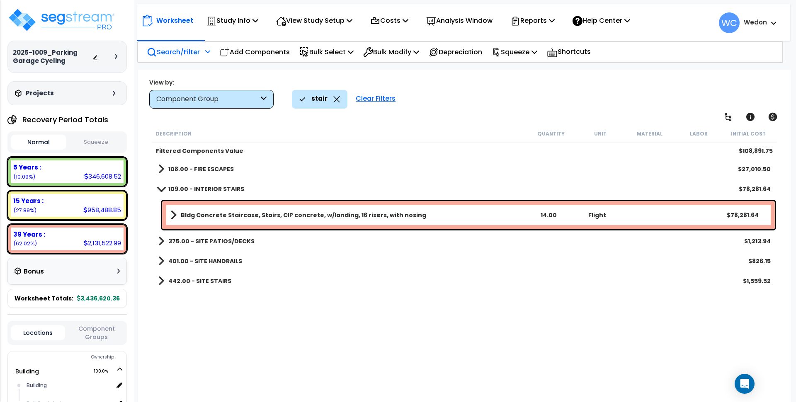
click at [187, 166] on b "108.00 - FIRE ESCAPES" at bounding box center [201, 169] width 66 height 8
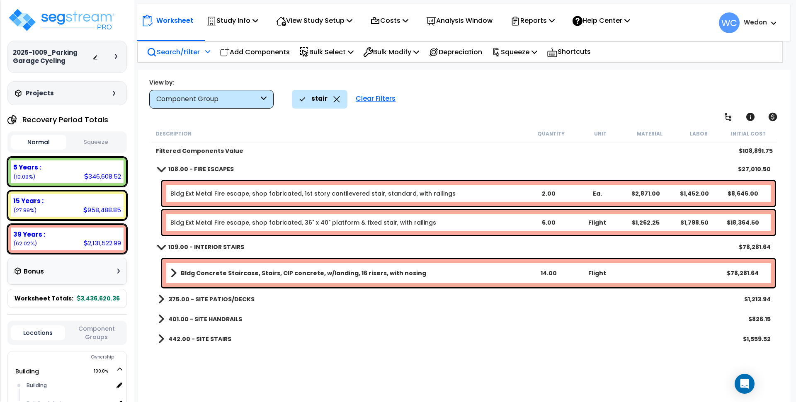
click at [178, 167] on b "108.00 - FIRE ESCAPES" at bounding box center [201, 169] width 66 height 8
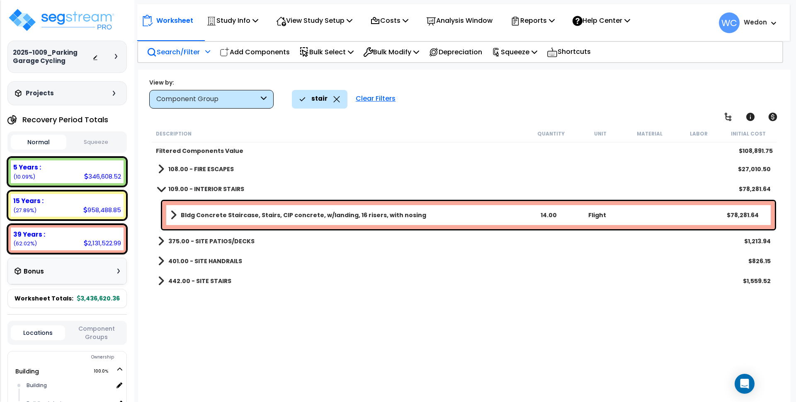
click at [282, 326] on div "Description Quantity Unit Material Labor Initial Cost Filtered Components Value…" at bounding box center [465, 260] width 628 height 270
click at [201, 240] on b "375.00 - SITE PATIOS/DECKS" at bounding box center [211, 241] width 86 height 8
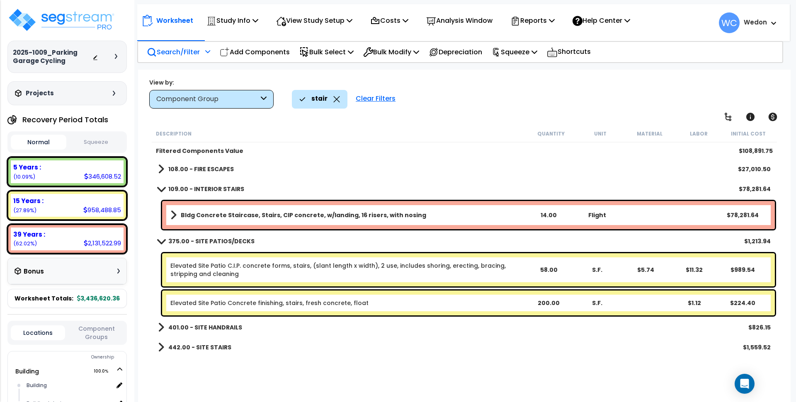
click at [189, 240] on b "375.00 - SITE PATIOS/DECKS" at bounding box center [211, 241] width 86 height 8
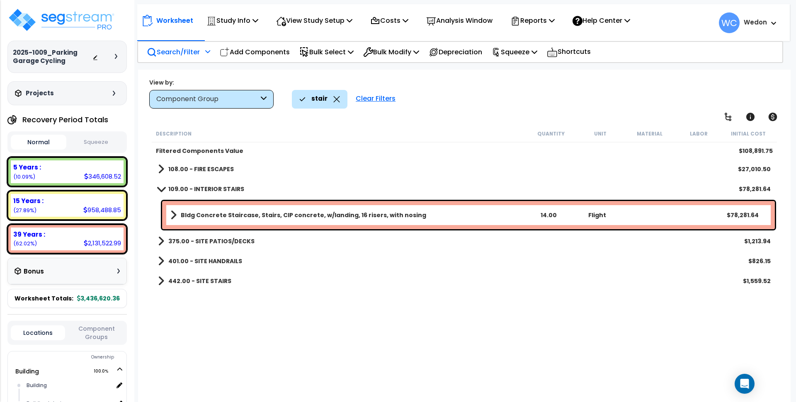
click at [176, 239] on b "375.00 - SITE PATIOS/DECKS" at bounding box center [211, 241] width 86 height 8
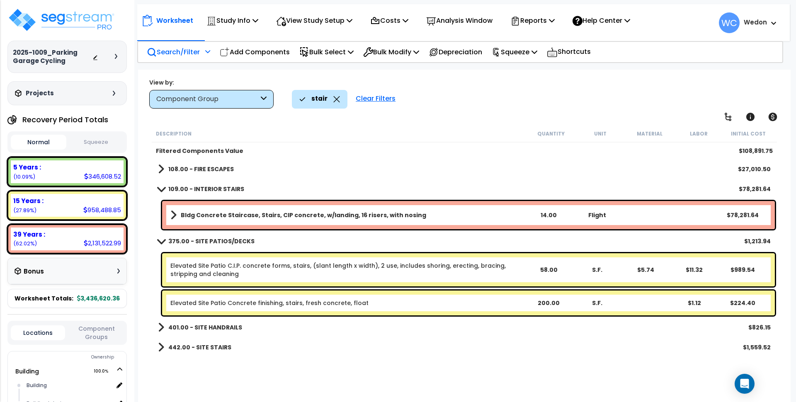
click at [182, 342] on link "442.00 - SITE STAIRS" at bounding box center [194, 348] width 73 height 12
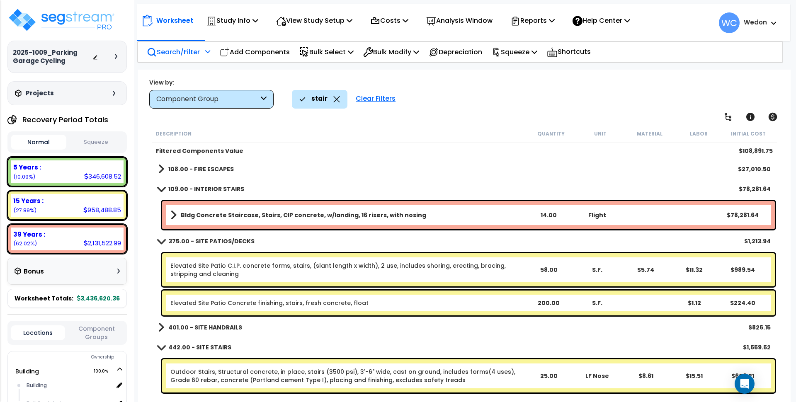
click at [187, 327] on b "401.00 - SITE HANDRAILS" at bounding box center [205, 327] width 74 height 8
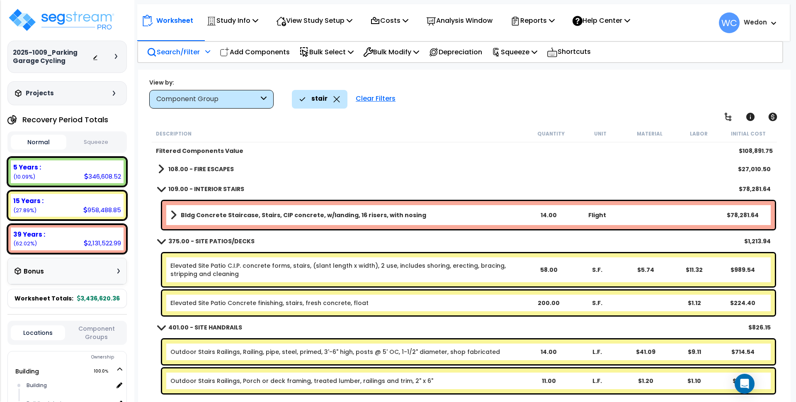
click at [194, 166] on b "108.00 - FIRE ESCAPES" at bounding box center [201, 169] width 66 height 8
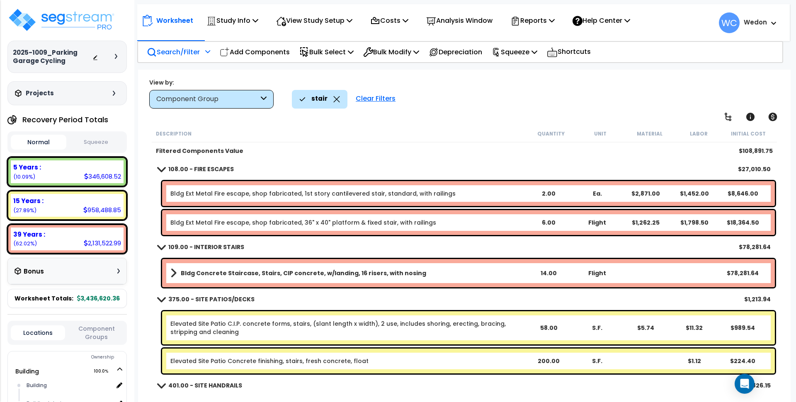
click at [201, 169] on b "108.00 - FIRE ESCAPES" at bounding box center [201, 169] width 66 height 8
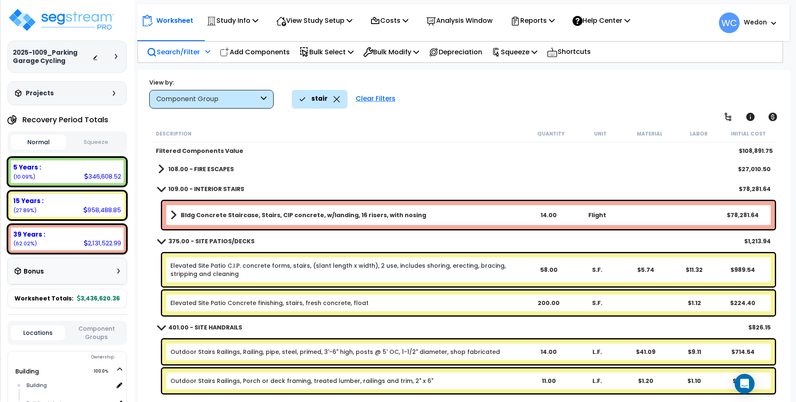
click at [190, 189] on b "109.00 - INTERIOR STAIRS" at bounding box center [206, 189] width 76 height 8
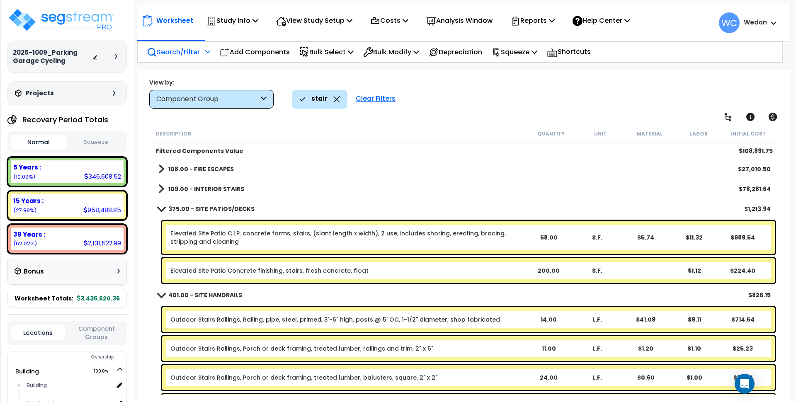
click at [186, 208] on b "375.00 - SITE PATIOS/DECKS" at bounding box center [211, 209] width 86 height 8
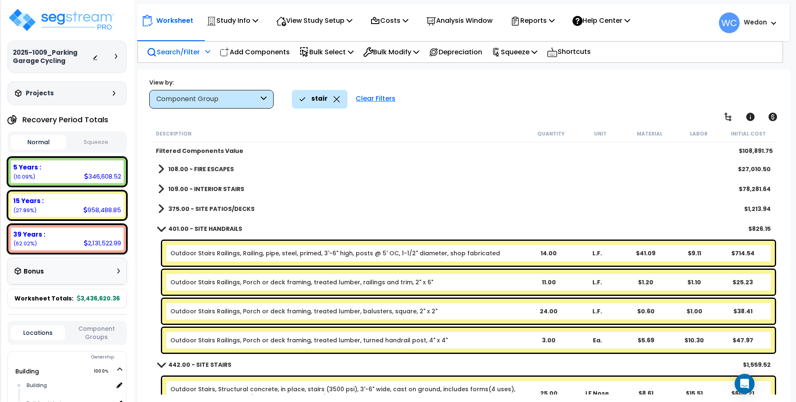
click at [185, 227] on b "401.00 - SITE HANDRAILS" at bounding box center [205, 229] width 74 height 8
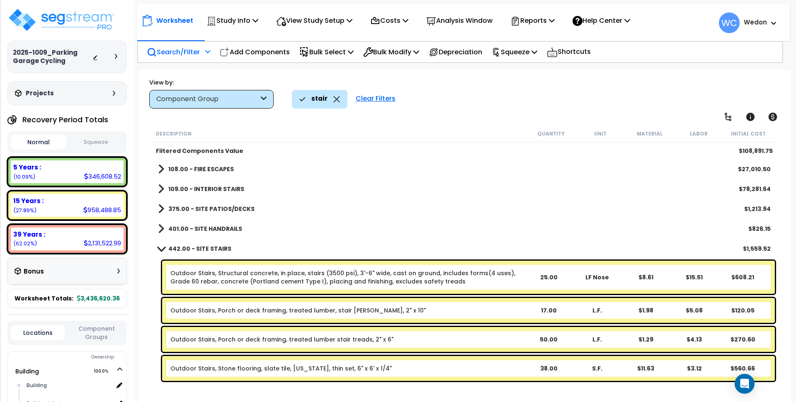
click at [187, 245] on b "442.00 - SITE STAIRS" at bounding box center [199, 249] width 63 height 8
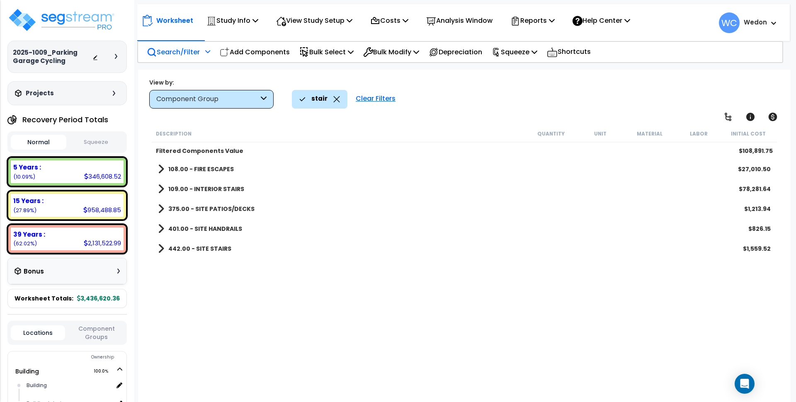
scroll to position [36, 0]
click at [172, 244] on link "442.00 - SITE STAIRS" at bounding box center [194, 249] width 73 height 12
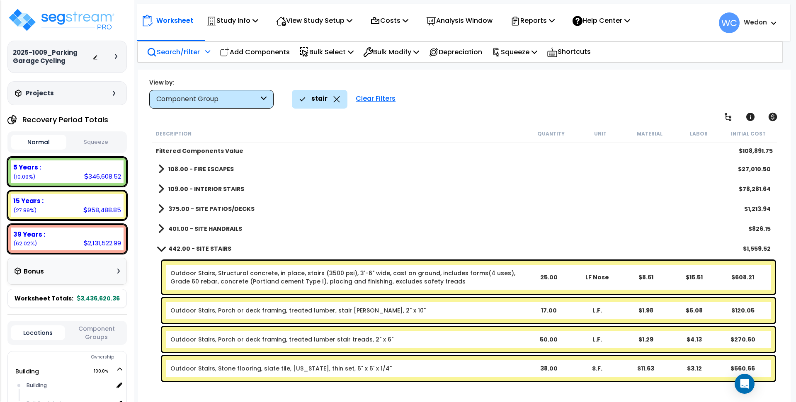
click at [173, 249] on b "442.00 - SITE STAIRS" at bounding box center [199, 249] width 63 height 8
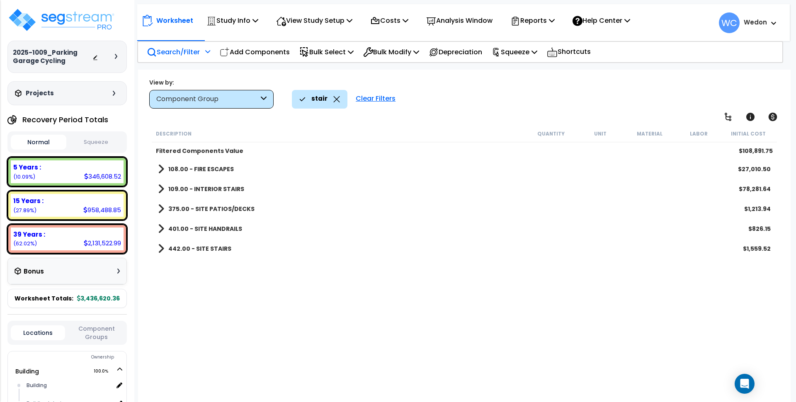
click at [169, 222] on div "401.00 - SITE HANDRAILS $826.15" at bounding box center [464, 229] width 621 height 20
click at [169, 229] on b "401.00 - SITE HANDRAILS" at bounding box center [205, 229] width 74 height 8
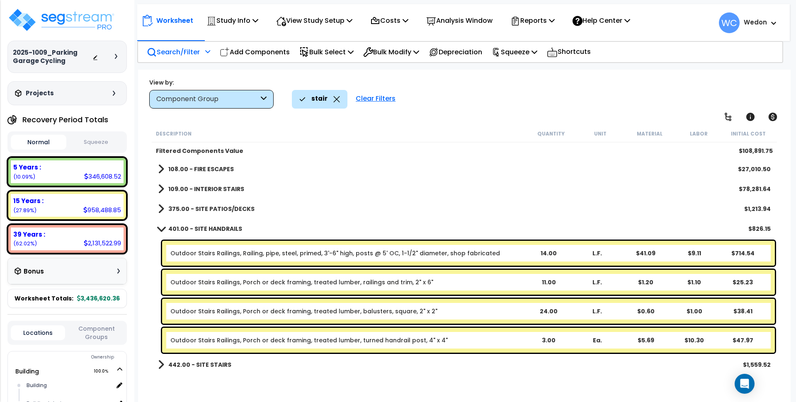
click at [182, 212] on b "375.00 - SITE PATIOS/DECKS" at bounding box center [211, 209] width 86 height 8
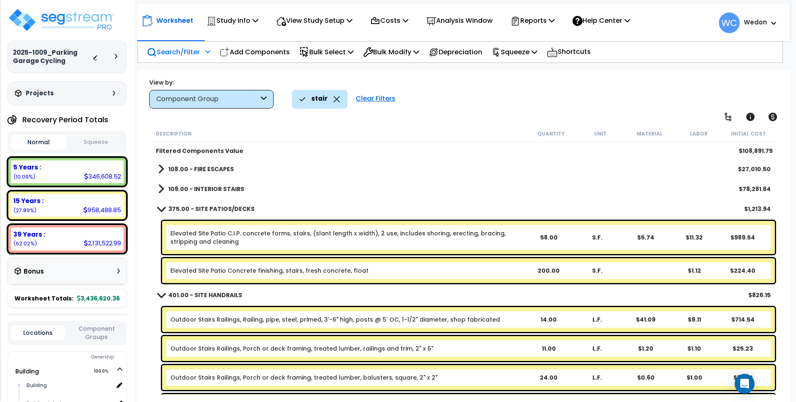
click at [182, 190] on b "109.00 - INTERIOR STAIRS" at bounding box center [206, 189] width 76 height 8
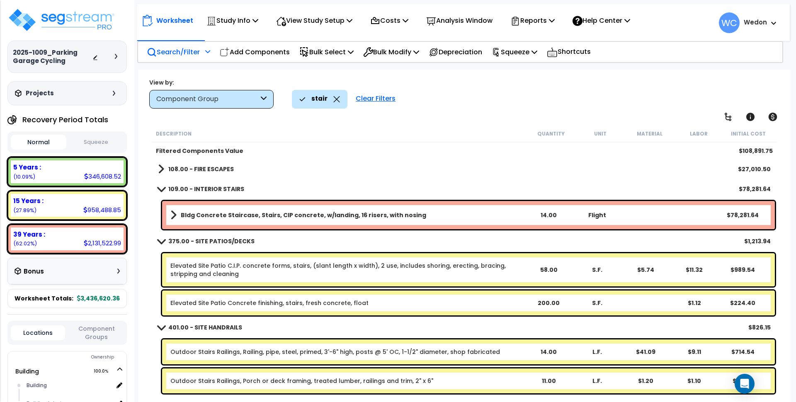
click at [186, 168] on b "108.00 - FIRE ESCAPES" at bounding box center [201, 169] width 66 height 8
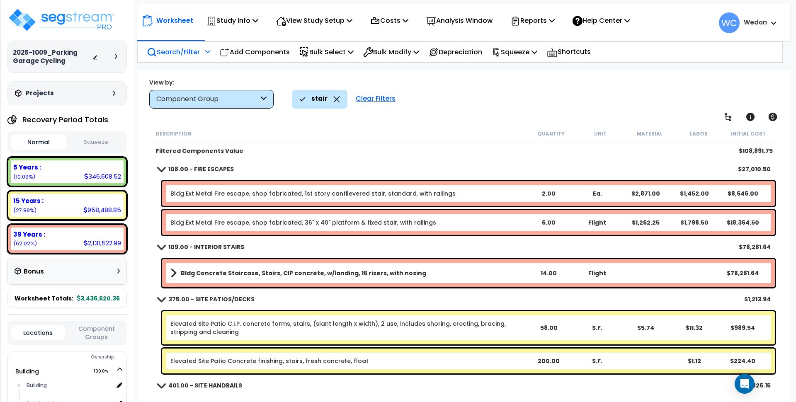
click at [178, 167] on b "108.00 - FIRE ESCAPES" at bounding box center [201, 169] width 66 height 8
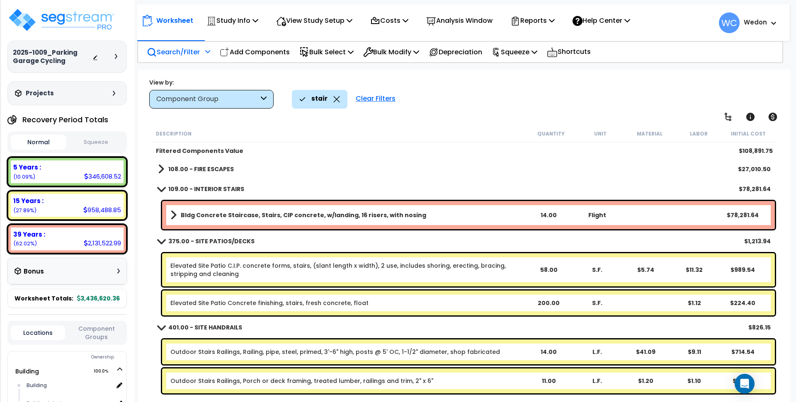
click at [177, 185] on b "109.00 - INTERIOR STAIRS" at bounding box center [206, 189] width 76 height 8
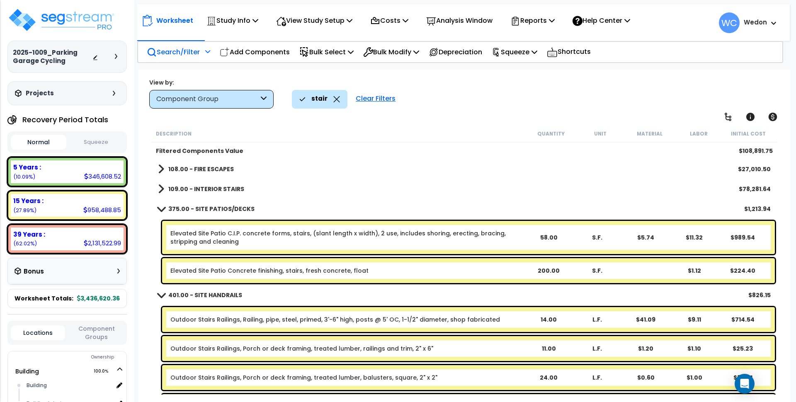
click at [173, 207] on b "375.00 - SITE PATIOS/DECKS" at bounding box center [211, 209] width 86 height 8
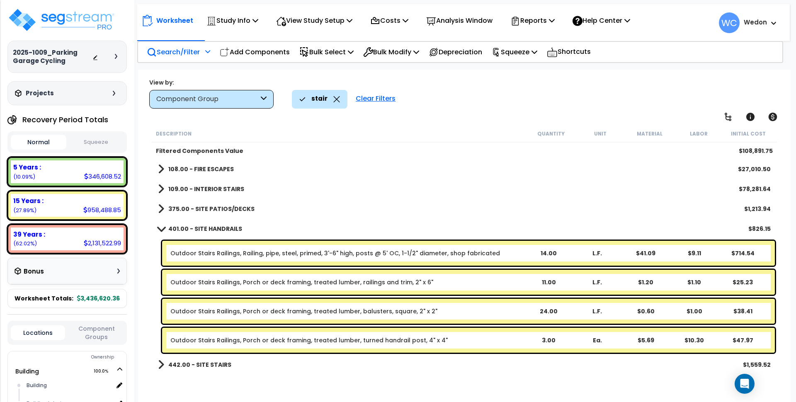
click at [171, 226] on b "401.00 - SITE HANDRAILS" at bounding box center [205, 229] width 74 height 8
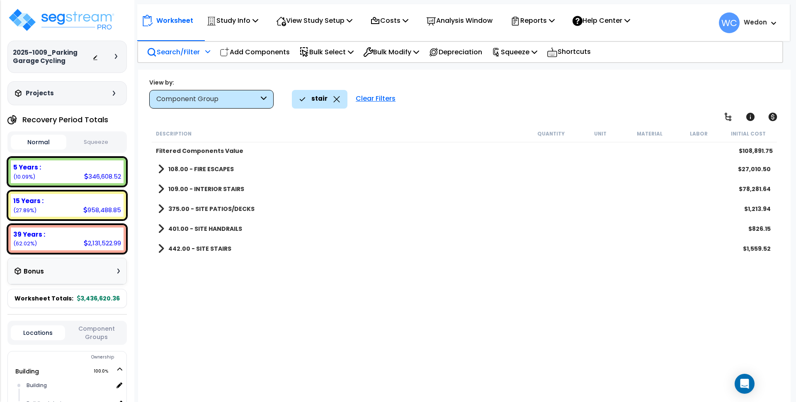
click at [177, 291] on div "Description Quantity Unit Material Labor Initial Cost Filtered Components Value…" at bounding box center [465, 260] width 628 height 270
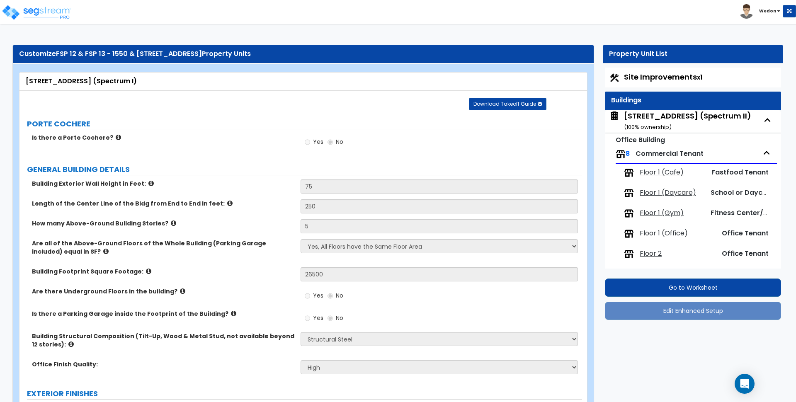
select select "4"
select select "2"
select select "3"
select select "5"
select select "13"
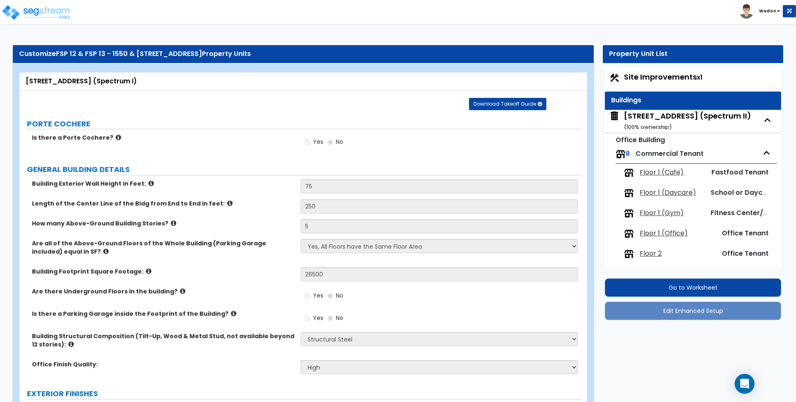
select select "2"
select select "6"
select select "2"
select select "1"
select select "3"
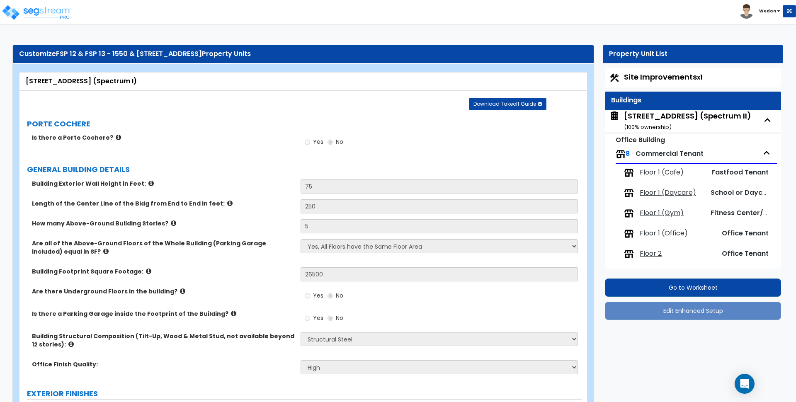
select select "1"
select select "3"
select select "2"
select select "1"
select select "2"
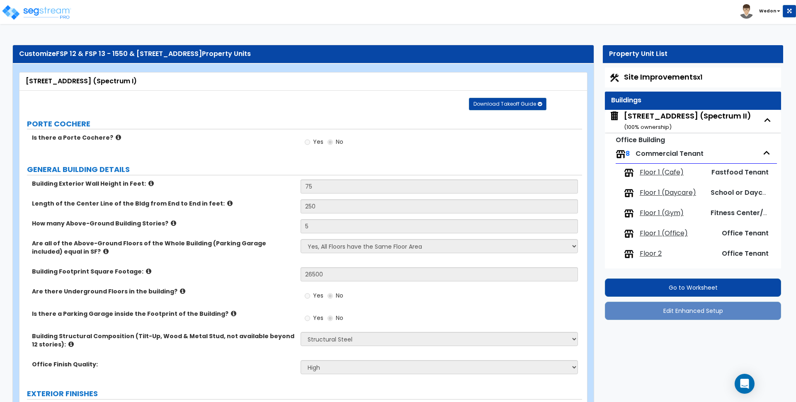
select select "2"
select select "3"
select select "1"
select select "2"
select select "1"
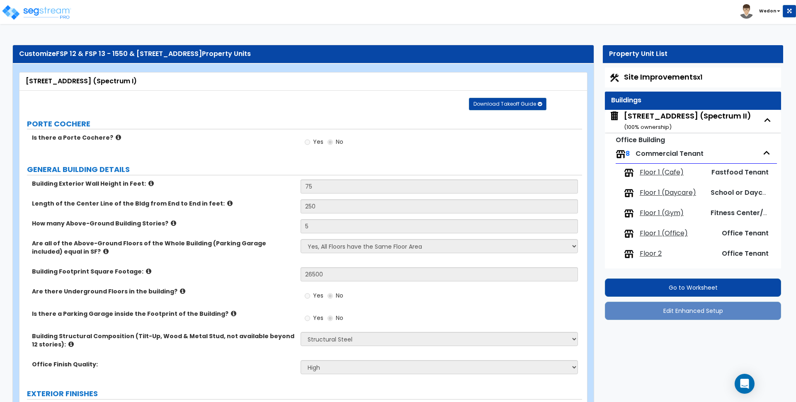
select select "6"
